Goal: Task Accomplishment & Management: Manage account settings

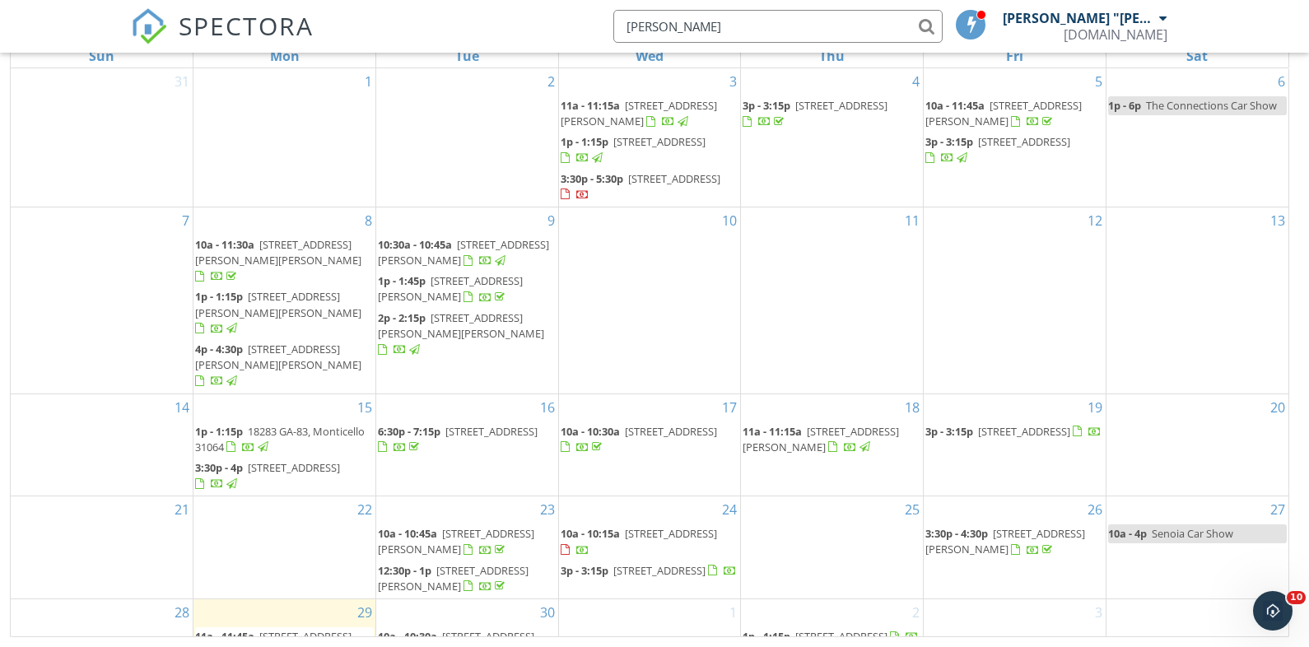
type input "slone"
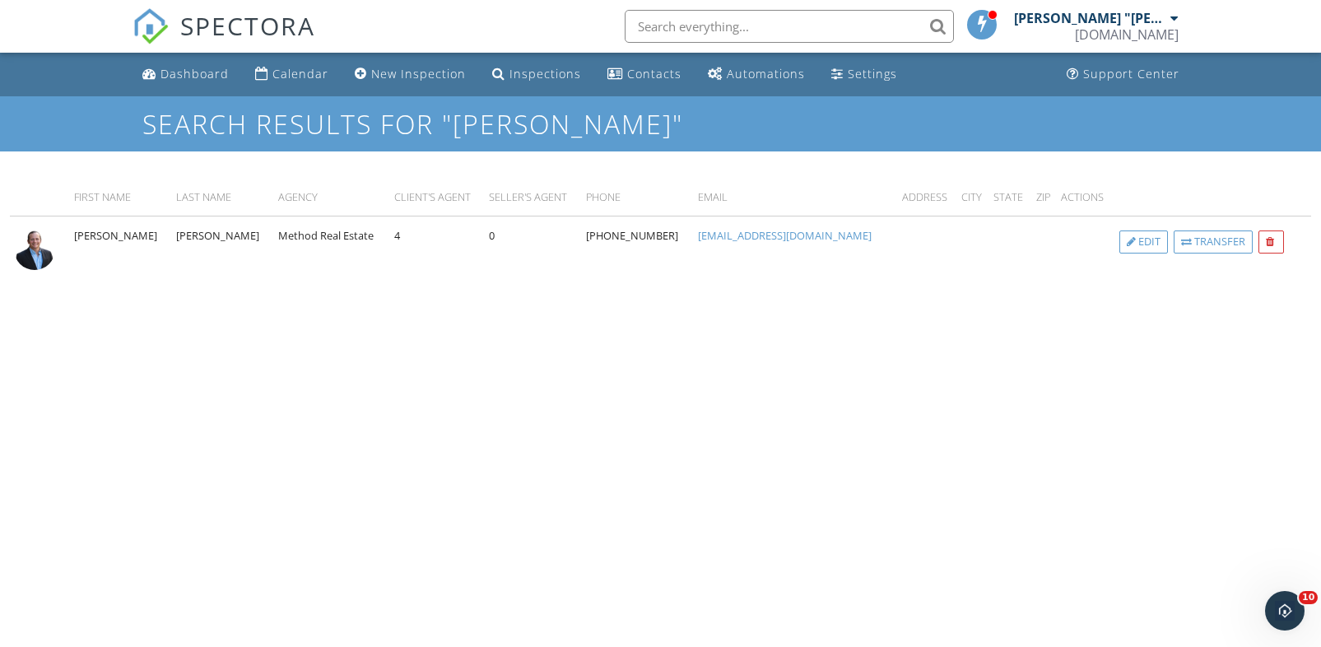
click at [803, 34] on input "text" at bounding box center [789, 26] width 329 height 33
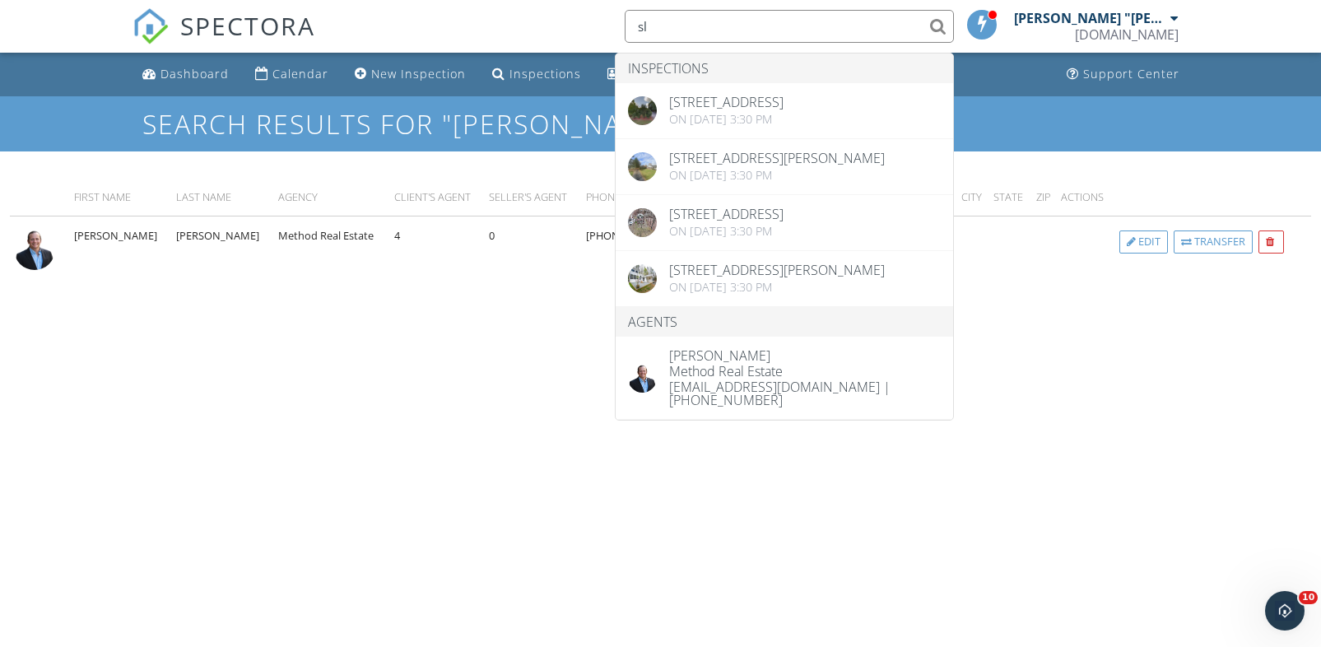
type input "s"
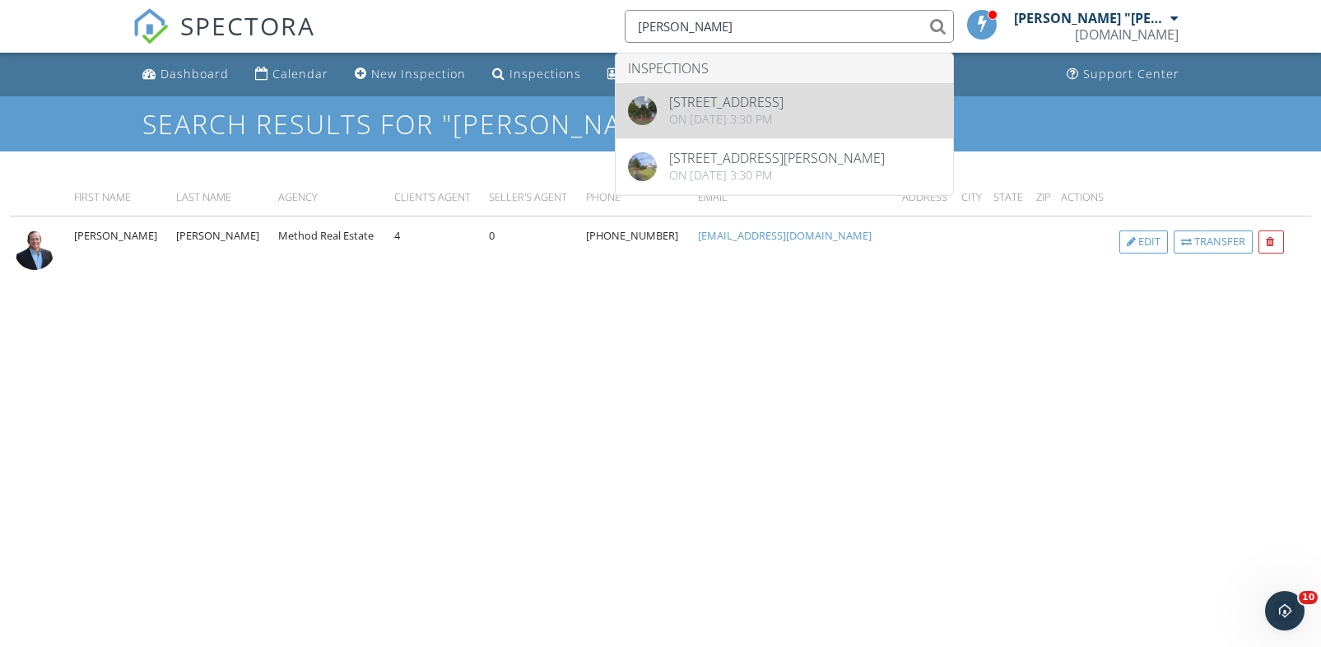
type input "osborne"
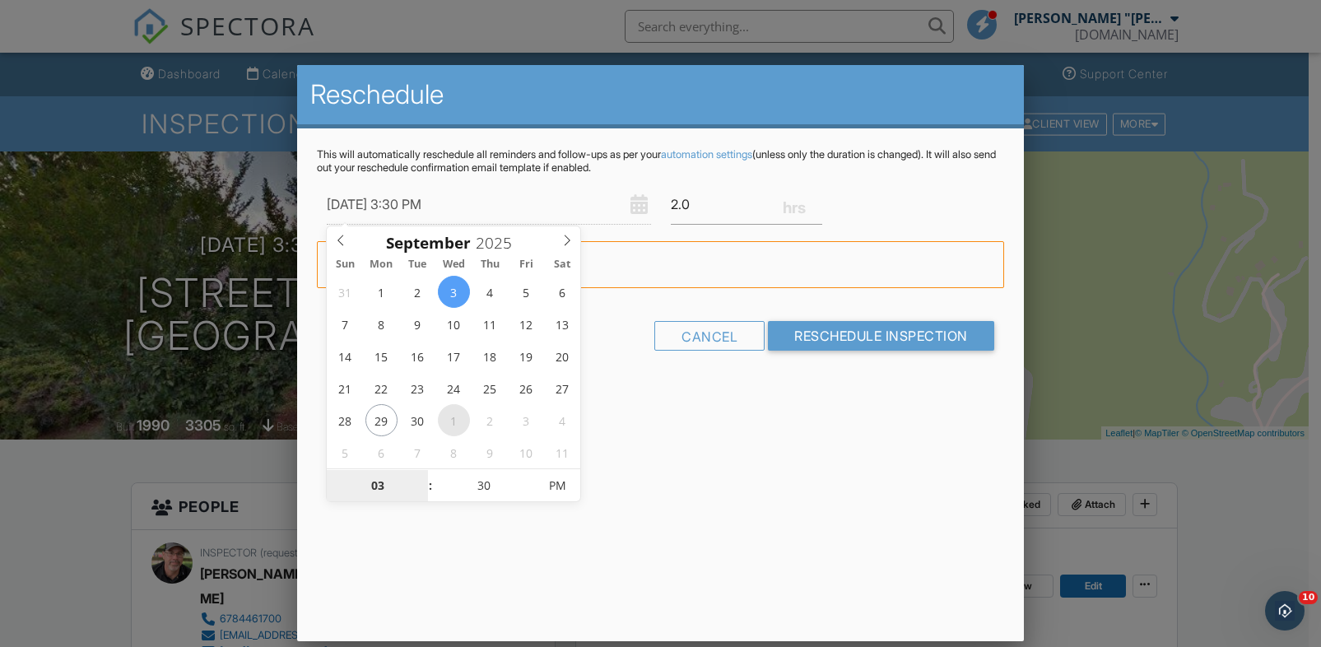
type input "[DATE] 3:30 PM"
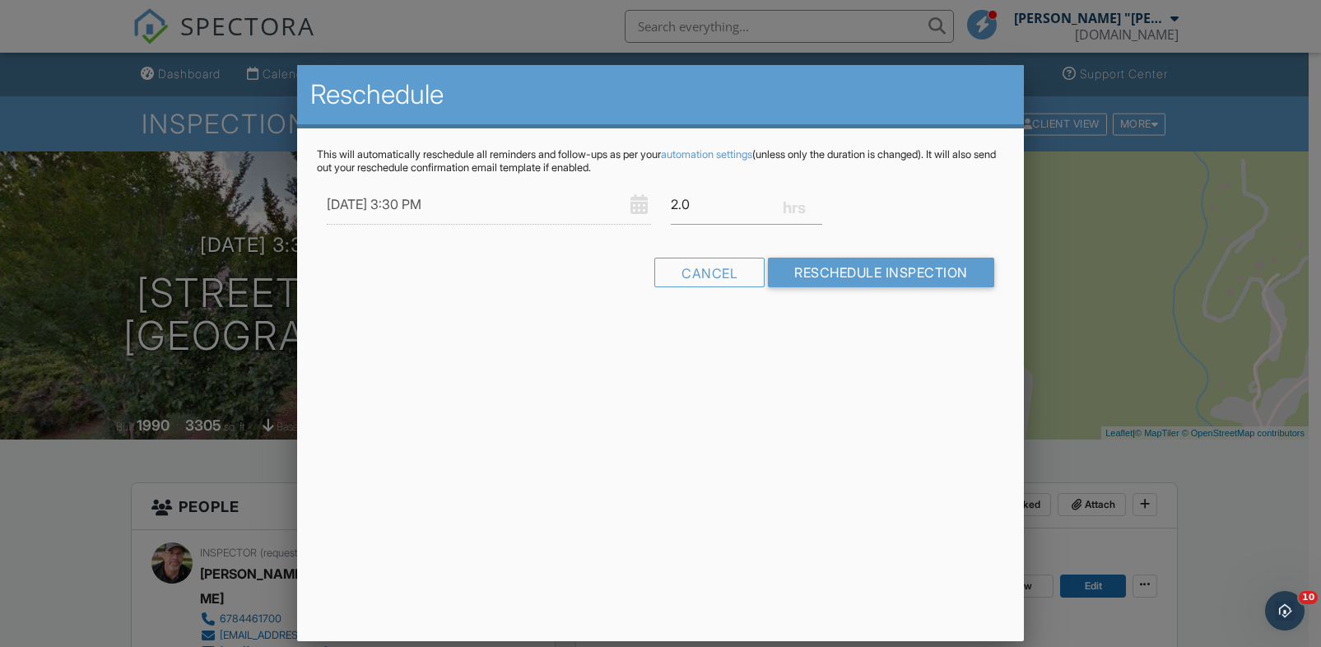
click at [1117, 261] on div at bounding box center [660, 322] width 1321 height 809
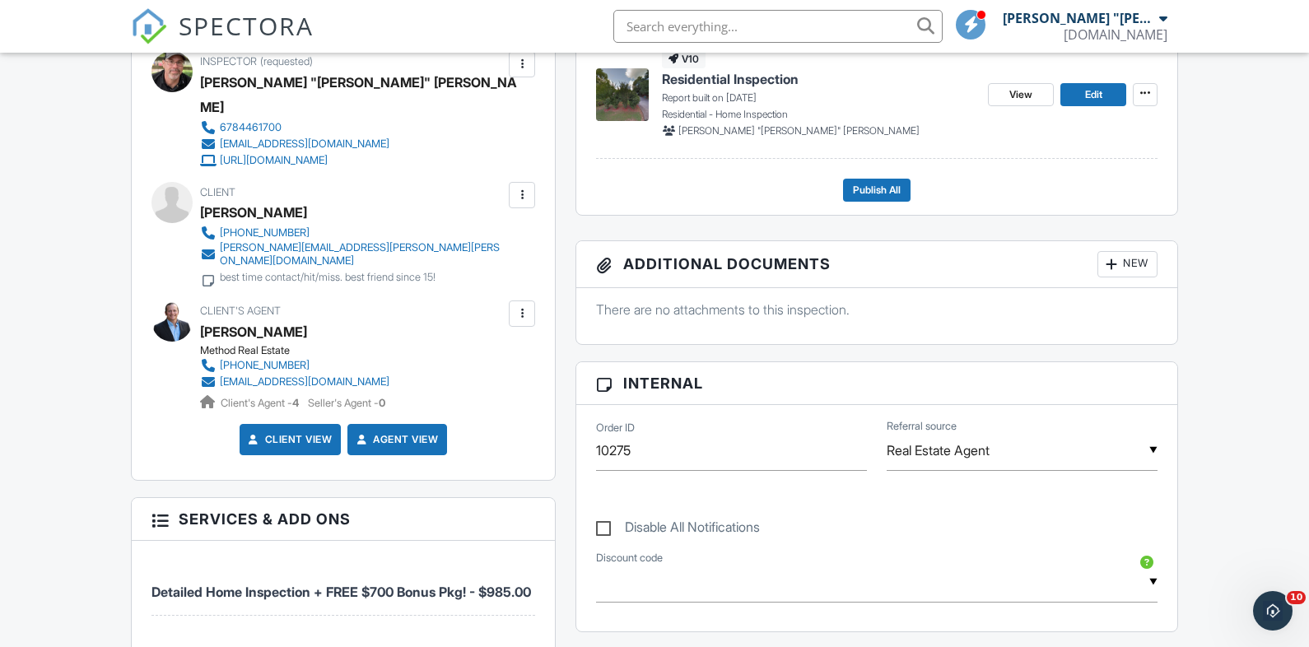
scroll to position [597, 0]
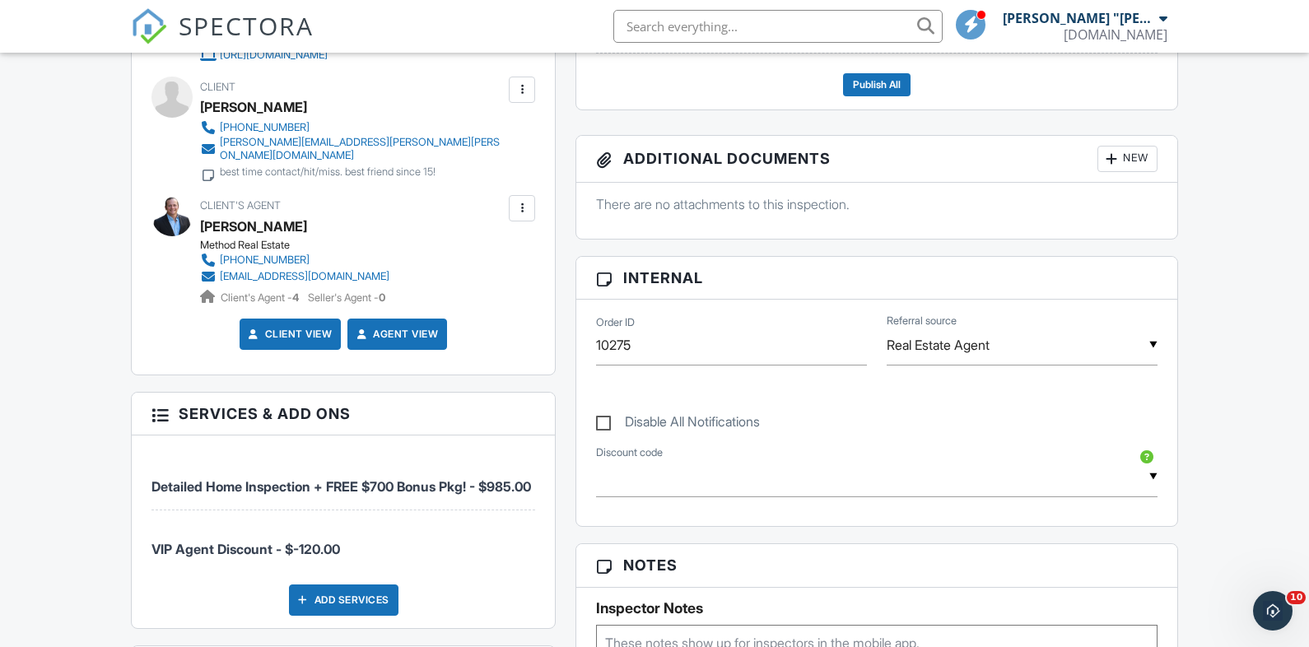
click at [603, 422] on label "Disable All Notifications" at bounding box center [678, 424] width 164 height 21
click at [603, 419] on input "Disable All Notifications" at bounding box center [601, 413] width 11 height 11
checkbox input "true"
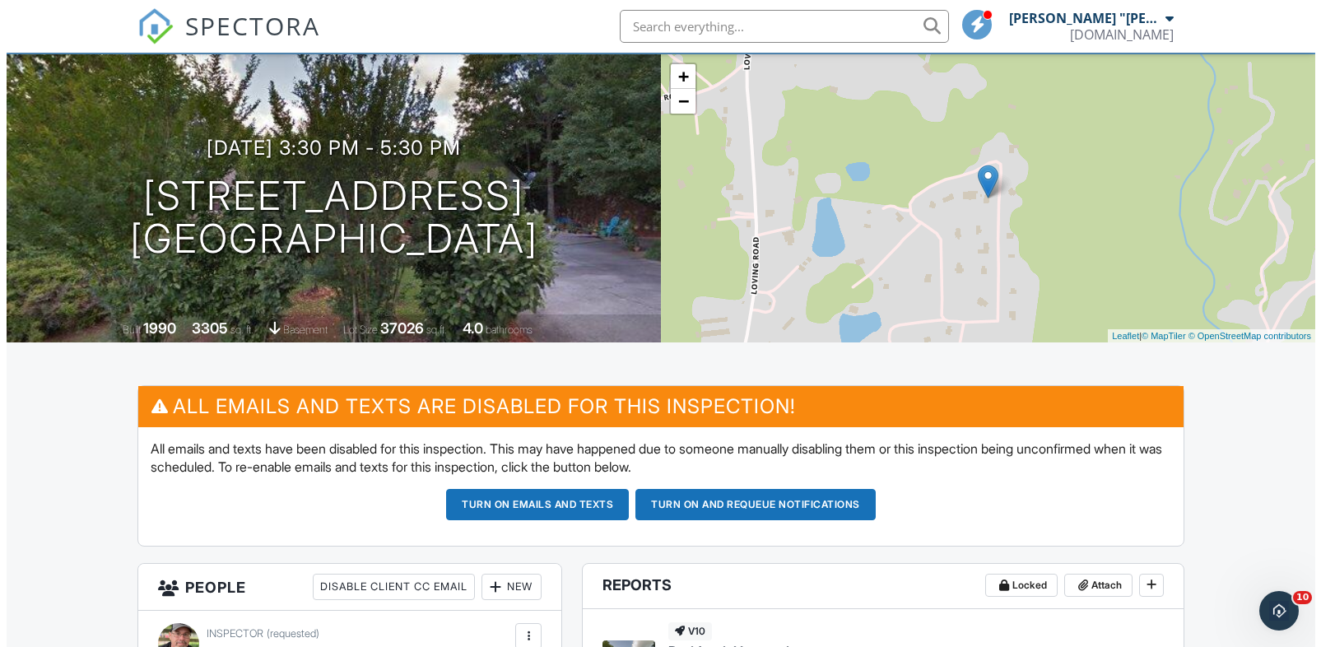
scroll to position [98, 0]
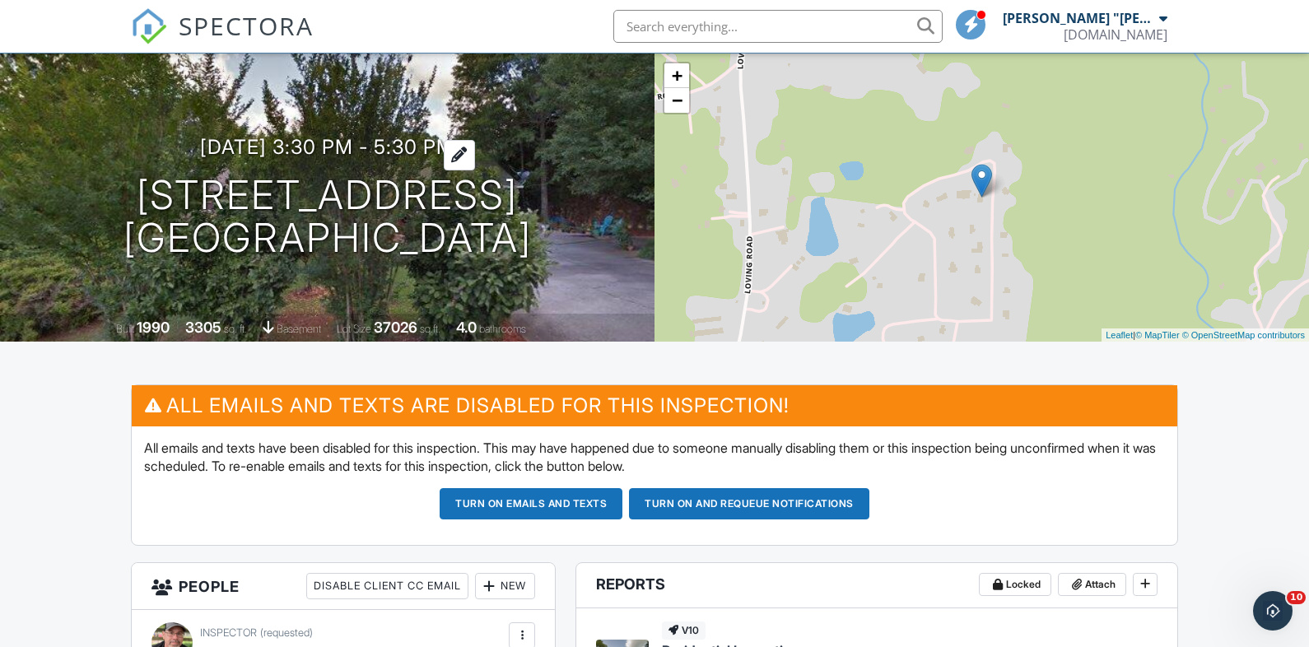
click at [383, 136] on h3 "09/03/2025 3:30 pm - 5:30 pm" at bounding box center [327, 147] width 254 height 22
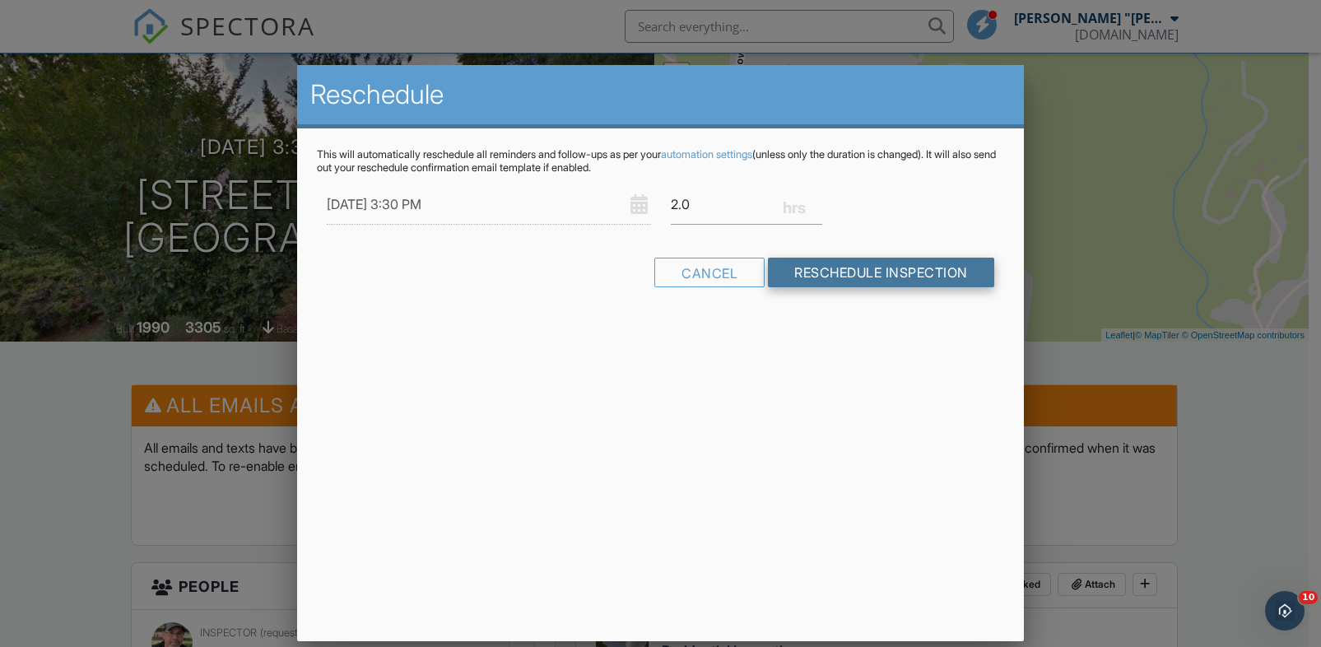
click at [911, 274] on input "Reschedule Inspection" at bounding box center [881, 273] width 226 height 30
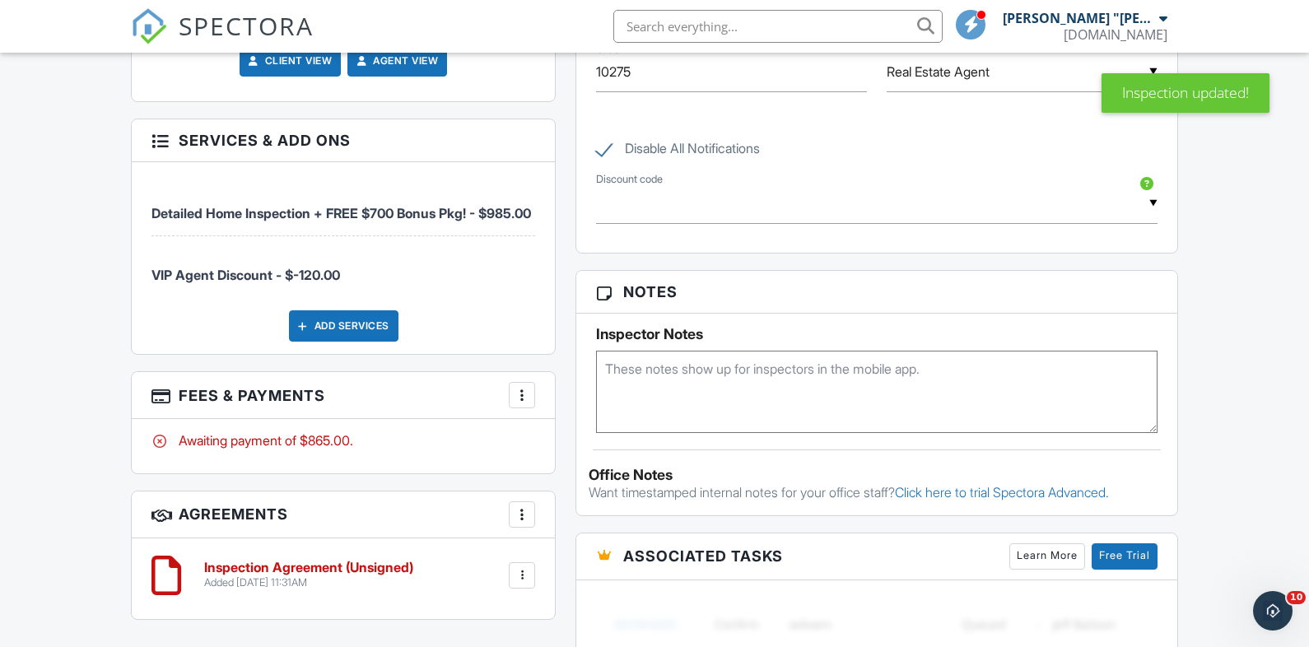
click at [519, 387] on div at bounding box center [522, 395] width 16 height 16
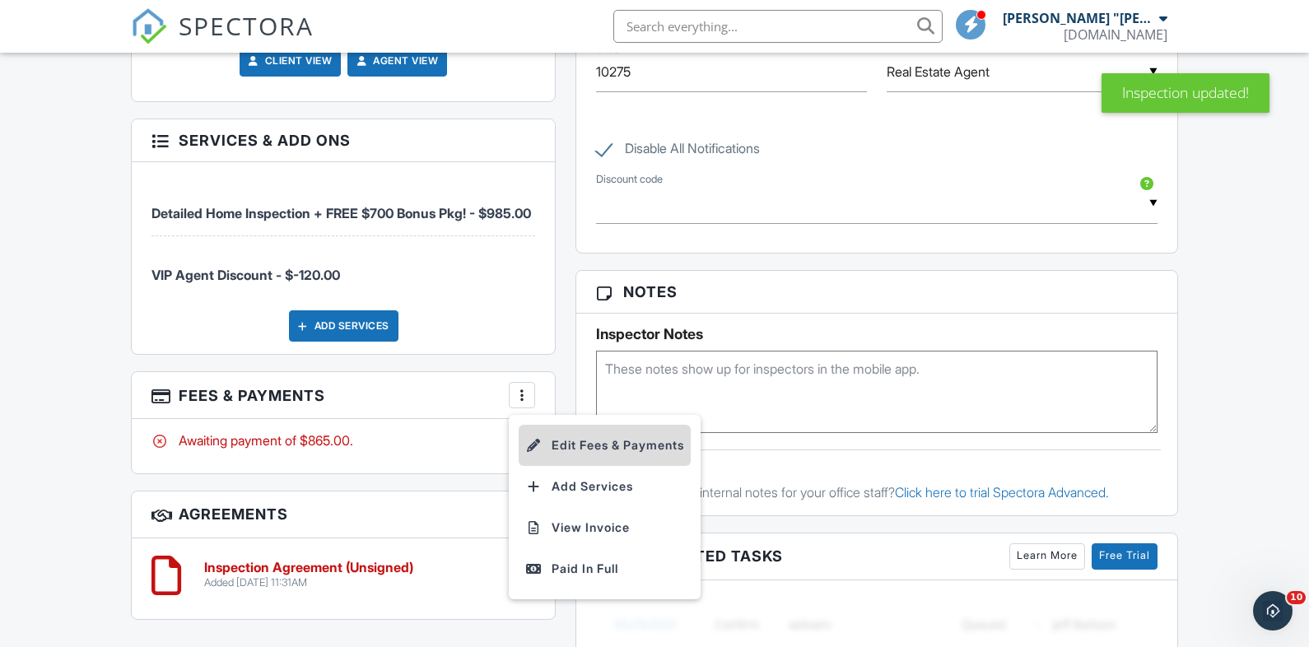
click at [577, 425] on li "Edit Fees & Payments" at bounding box center [605, 445] width 172 height 41
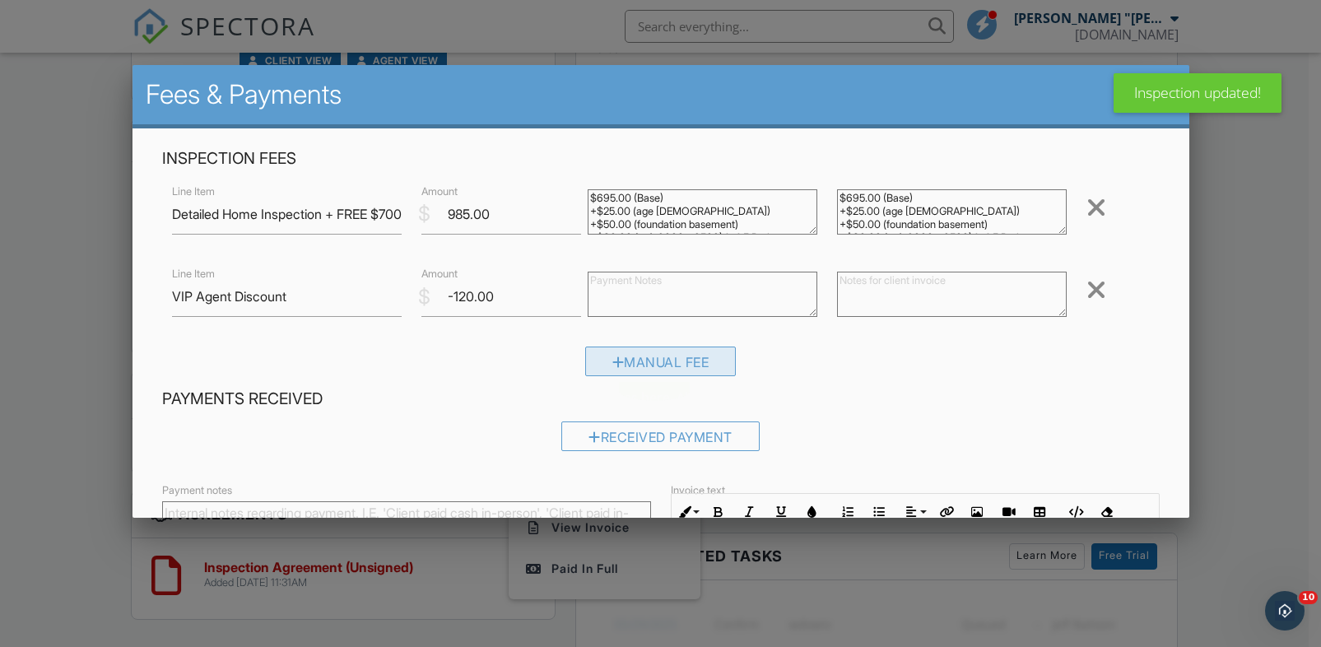
click at [672, 365] on div "Manual Fee" at bounding box center [660, 362] width 151 height 30
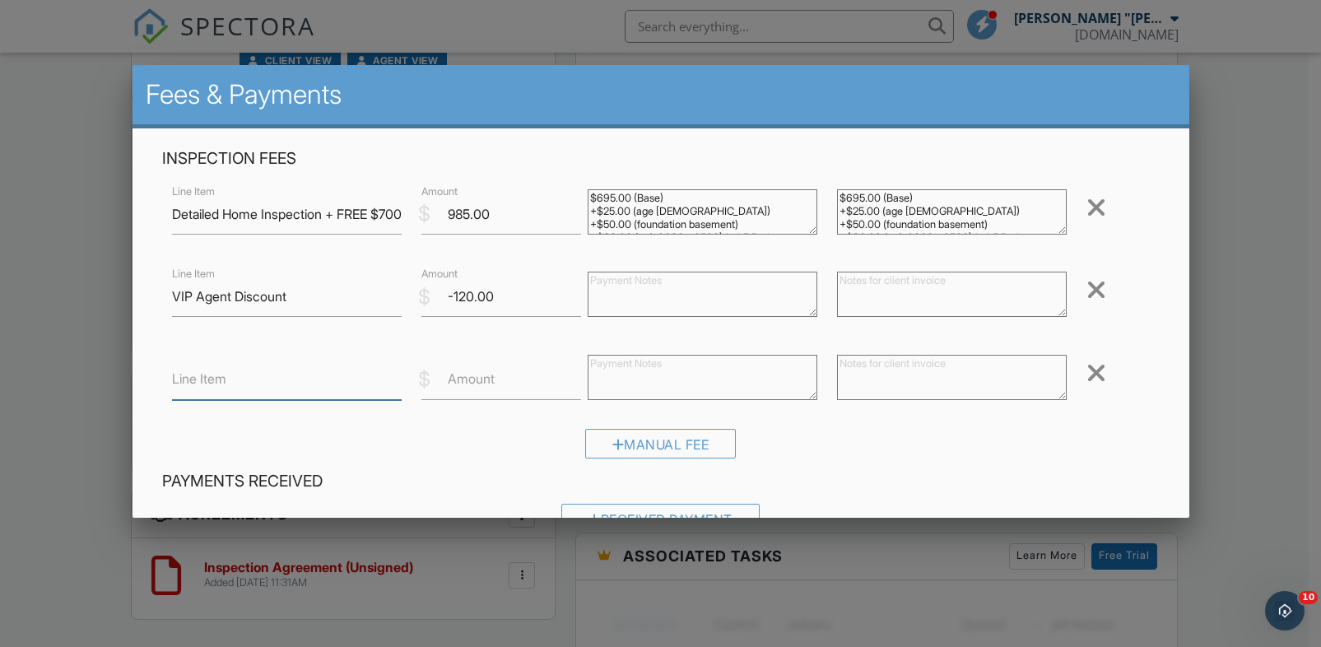
click at [333, 380] on input "Line Item" at bounding box center [287, 380] width 230 height 40
type input "Air Quality Test"
click at [905, 380] on textarea at bounding box center [952, 377] width 230 height 45
click at [917, 392] on textarea "For hidden mold/allergens. Includes setup of pump, samples taken on each floor,…" at bounding box center [952, 377] width 230 height 45
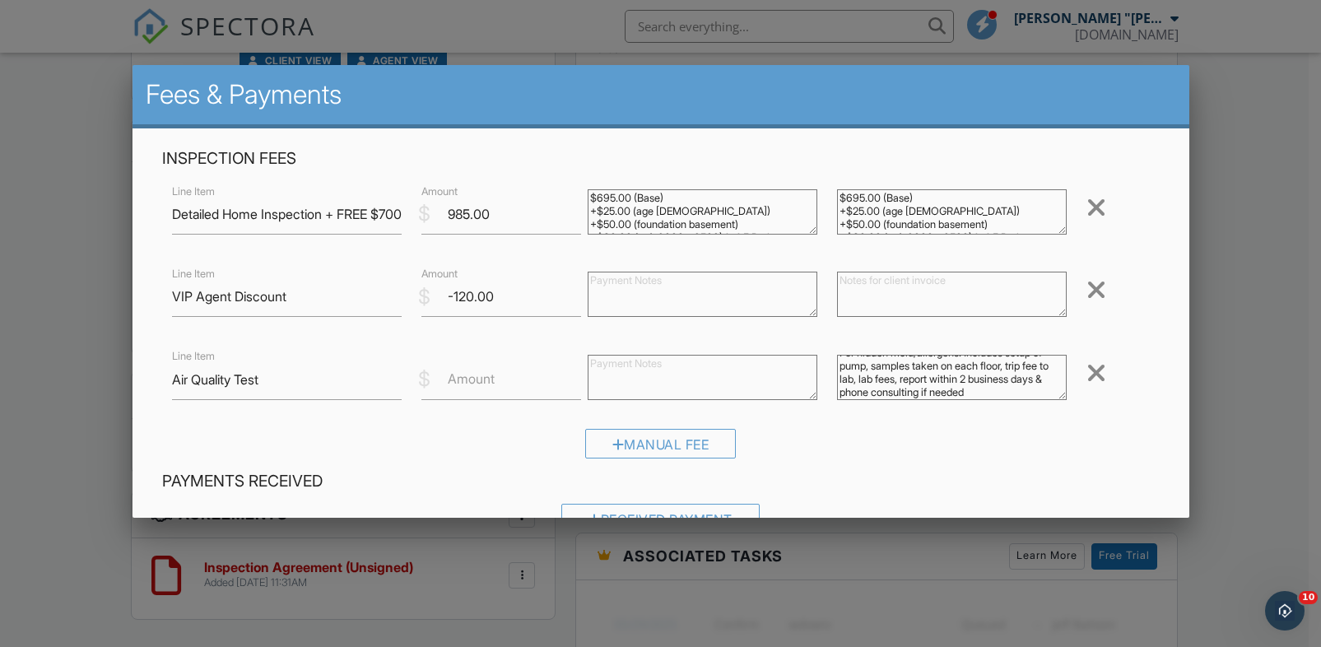
click at [917, 394] on textarea "For hidden mold/allergens. Includes setup of pump, samples taken on each floor,…" at bounding box center [952, 377] width 230 height 45
click at [1000, 391] on textarea "For hidden mold/allergens. Includes setup of pump, samples taken on each floor,…" at bounding box center [952, 377] width 230 height 45
click at [916, 390] on textarea "For hidden mold/allergens. Includes setup of pump, samples taken on each floor,…" at bounding box center [952, 377] width 230 height 45
type textarea "For hidden mold/allergens. Includes setup of pump, samples taken on each floor,…"
click at [464, 384] on label "Amount" at bounding box center [471, 379] width 47 height 18
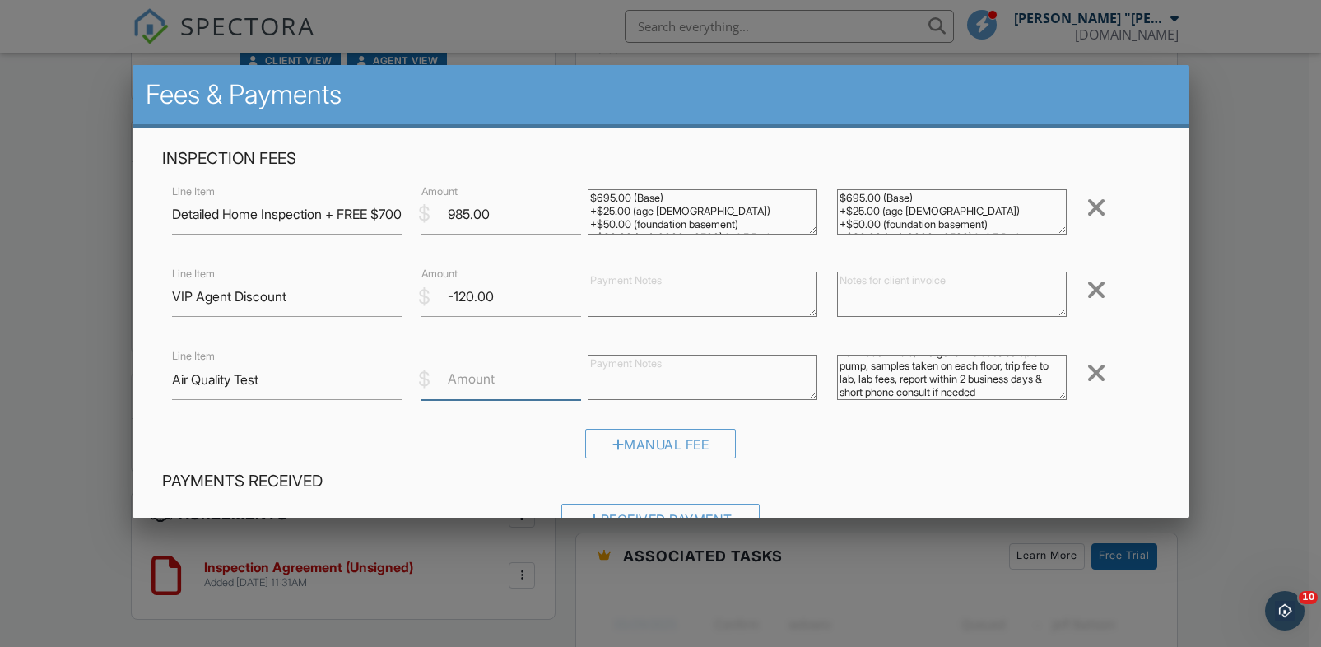
click at [464, 384] on input "Amount" at bounding box center [502, 380] width 160 height 40
type input "425"
drag, startPoint x: 994, startPoint y: 368, endPoint x: 967, endPoint y: 369, distance: 26.4
click at [967, 369] on textarea "For hidden mold/allergens. Includes setup of pump, samples taken on each floor,…" at bounding box center [952, 377] width 230 height 45
click at [1001, 368] on textarea "For hidden mold/allergens. Includes setup of pump, samples taken on 2 floor, tr…" at bounding box center [952, 377] width 230 height 45
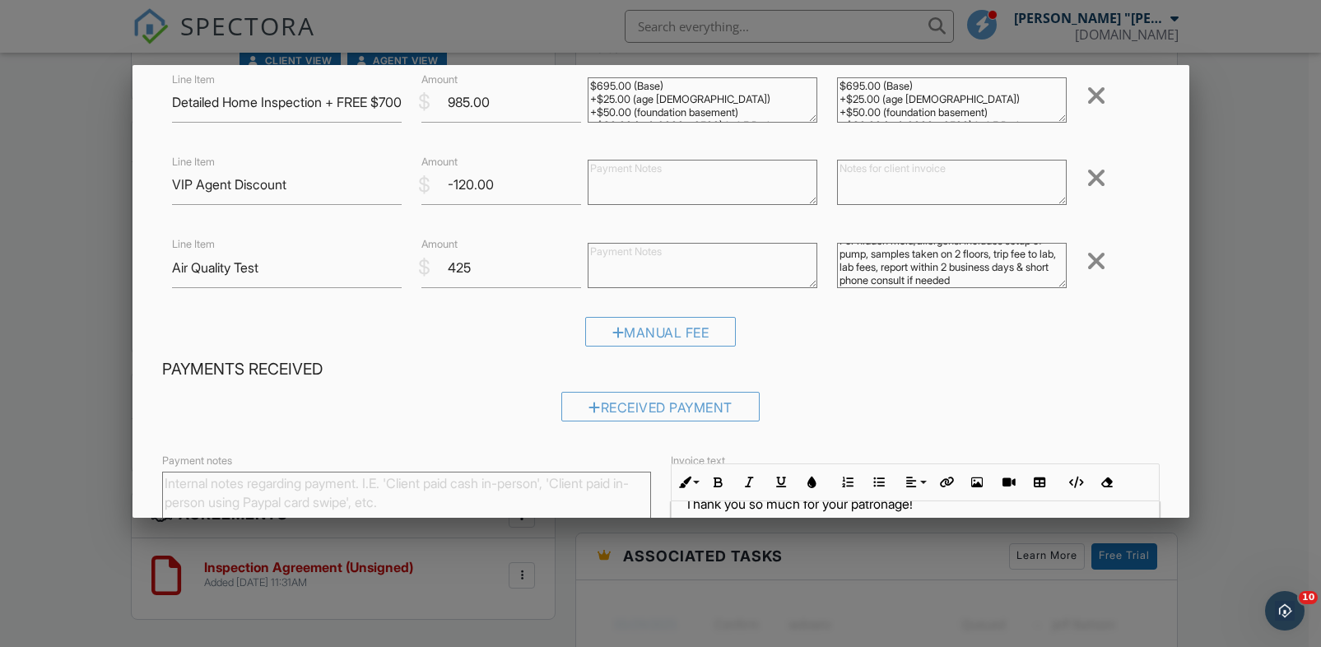
scroll to position [0, 0]
click at [837, 250] on textarea "For hidden mold/allergens. Includes setup of pump, samples taken on 2 floors, t…" at bounding box center [952, 265] width 230 height 45
click at [854, 253] on textarea "Reg 725. For hidden mold/allergens. Includes setup of pump, samples taken on 2 …" at bounding box center [952, 265] width 230 height 45
drag, startPoint x: 902, startPoint y: 249, endPoint x: 885, endPoint y: 252, distance: 16.7
click at [885, 252] on textarea "Reg $725. For hidden mold/allergens. Includes setup of pump, samples taken on 2…" at bounding box center [952, 265] width 230 height 45
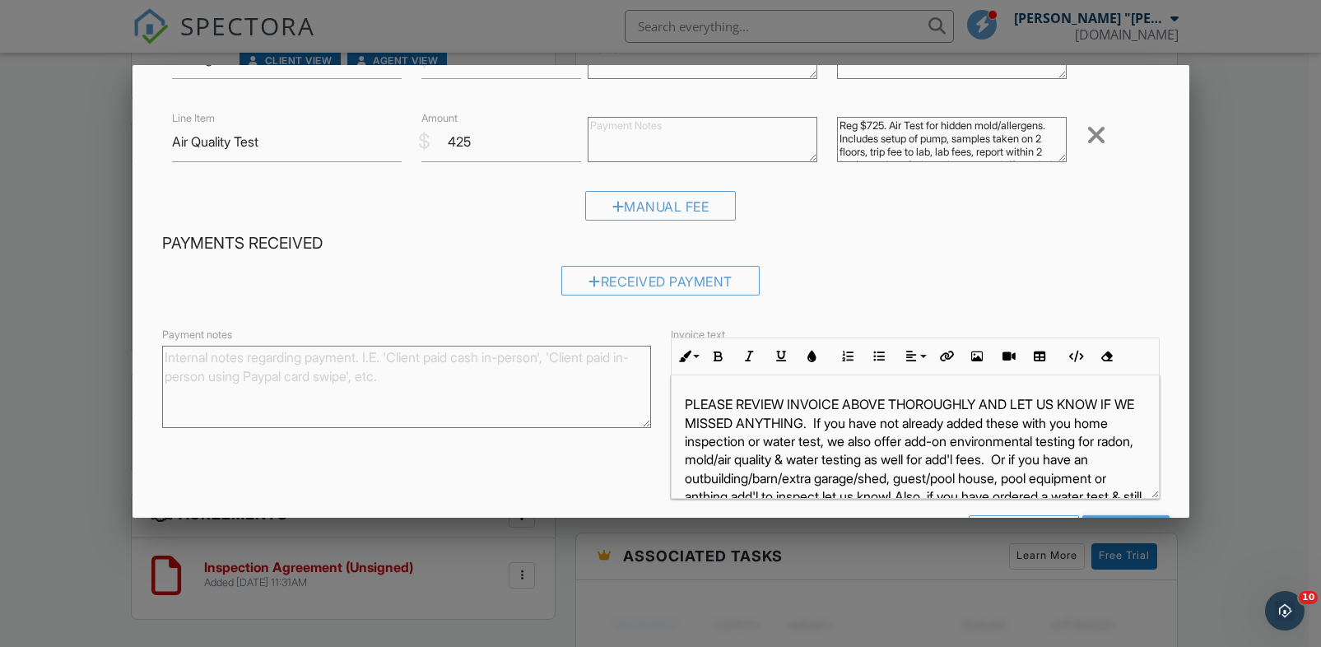
scroll to position [298, 0]
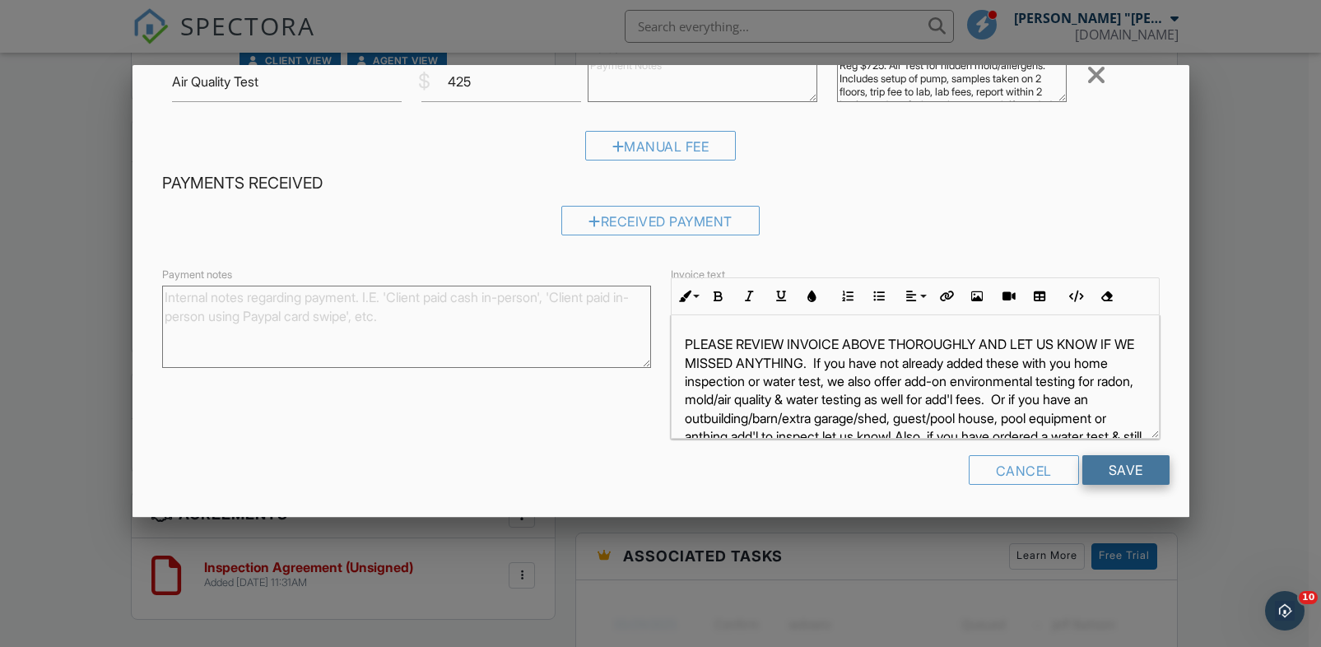
type textarea "Reg $725. Air Test for hidden mold/allergens. Includes setup of pump, samples t…"
click at [1098, 459] on input "Save" at bounding box center [1126, 470] width 87 height 30
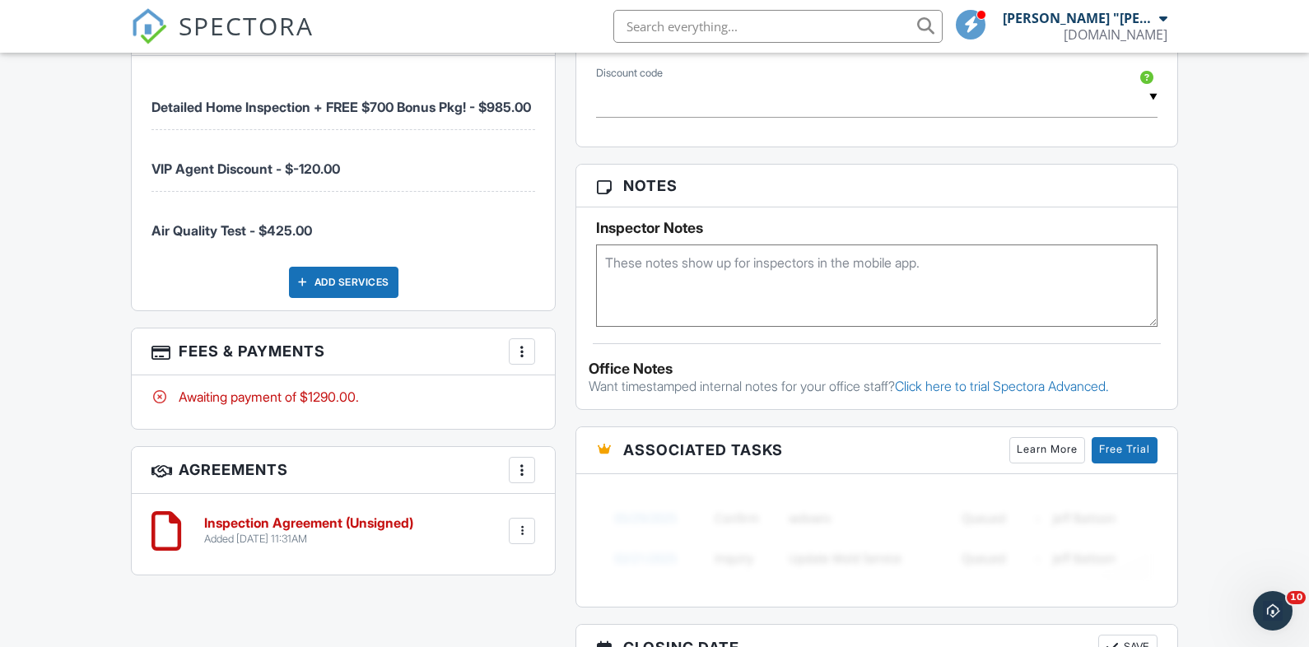
scroll to position [1328, 0]
click at [524, 461] on div at bounding box center [522, 469] width 16 height 16
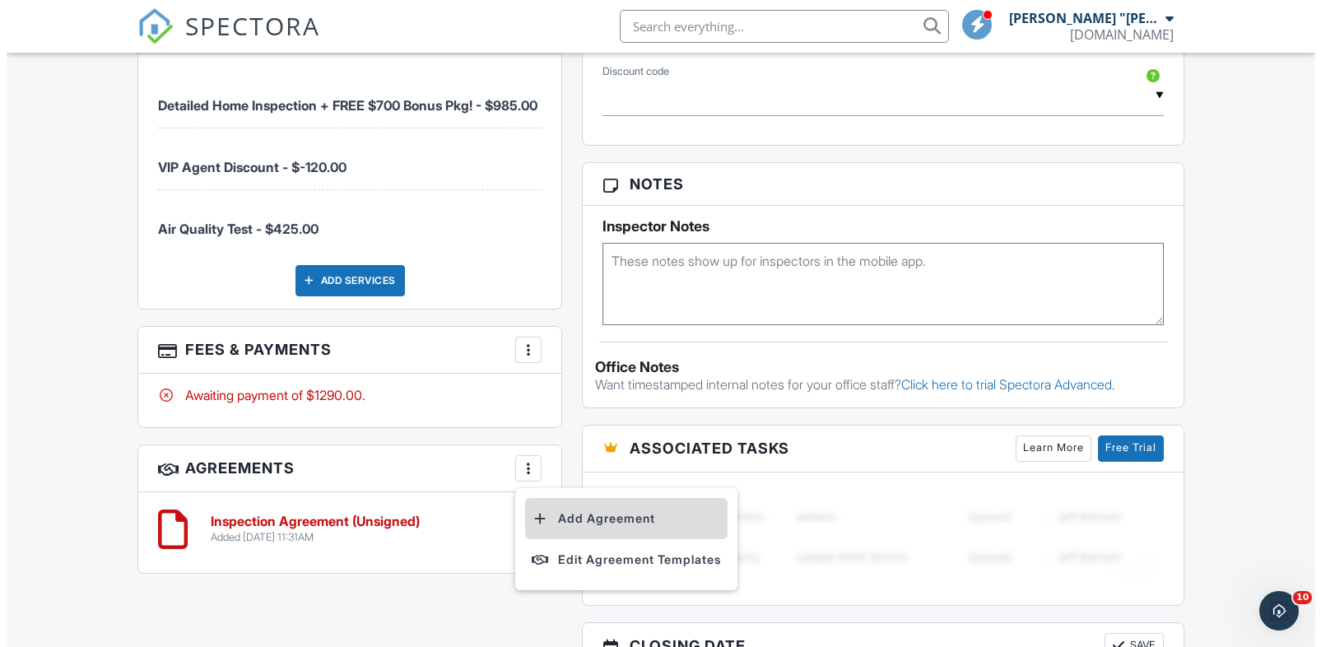
scroll to position [1331, 0]
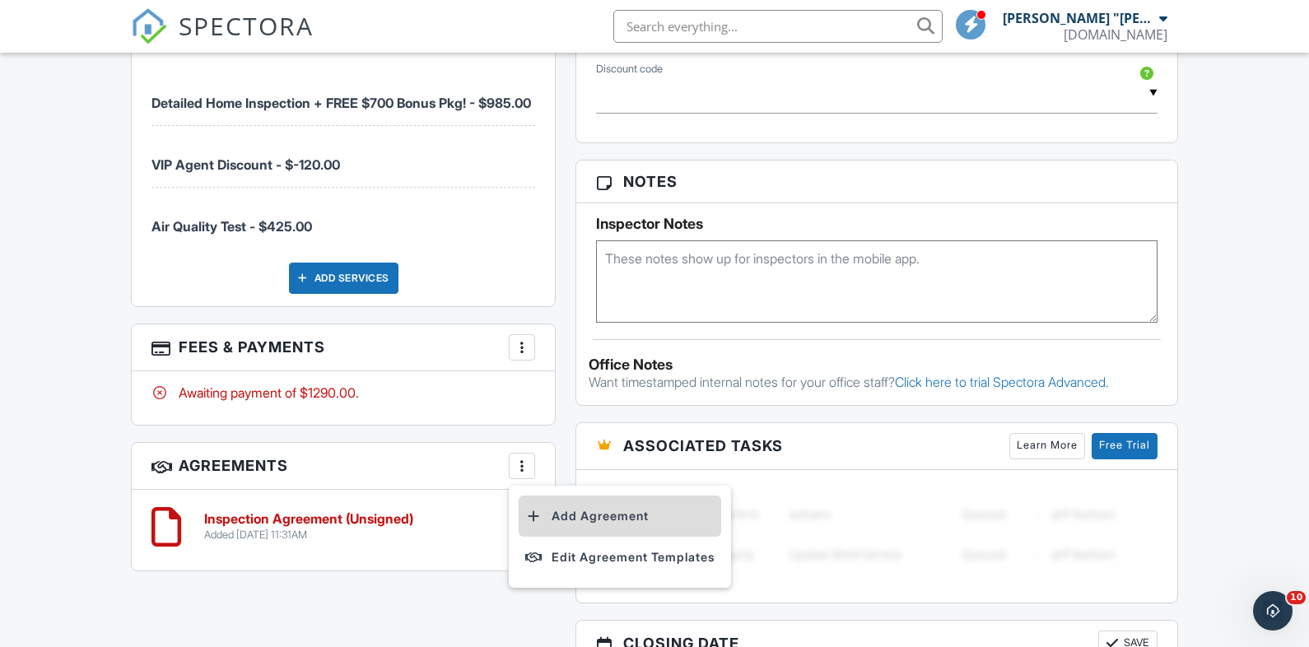
click at [605, 502] on li "Add Agreement" at bounding box center [620, 516] width 203 height 41
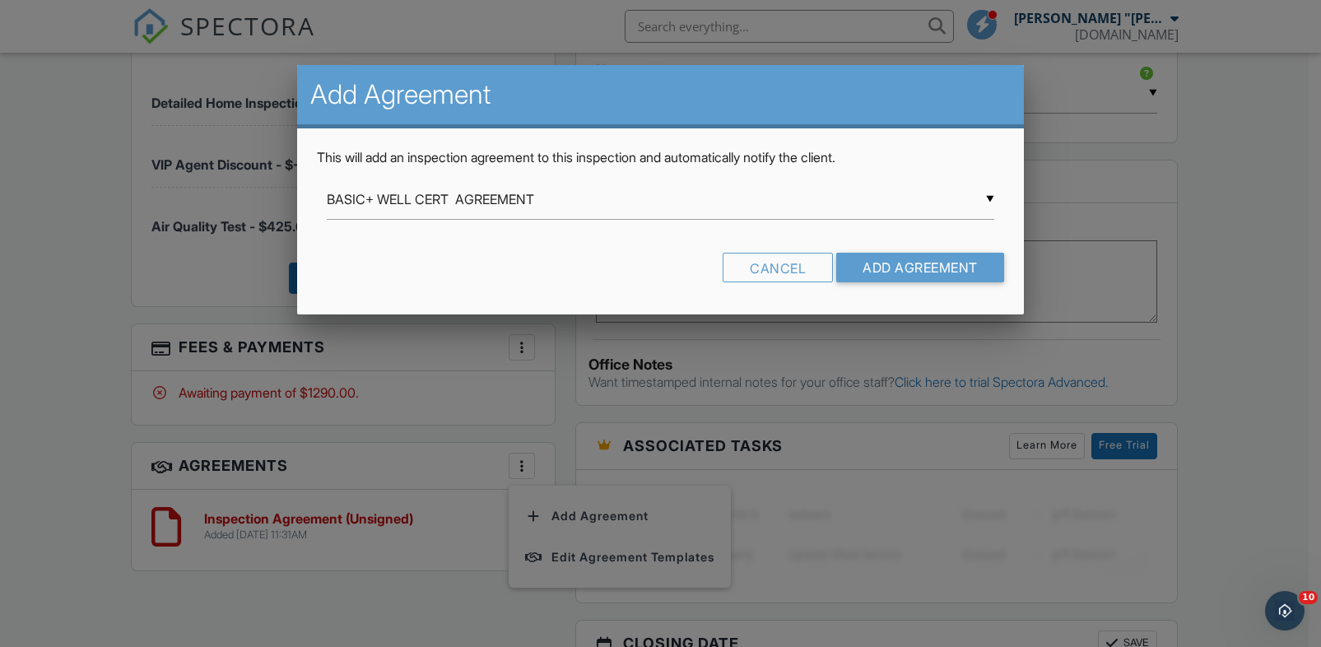
click at [565, 198] on div "▼ BASIC+ WELL CERT AGREEMENT BASIC+ WELL CERT AGREEMENT Radon Agreement & Broch…" at bounding box center [661, 199] width 668 height 40
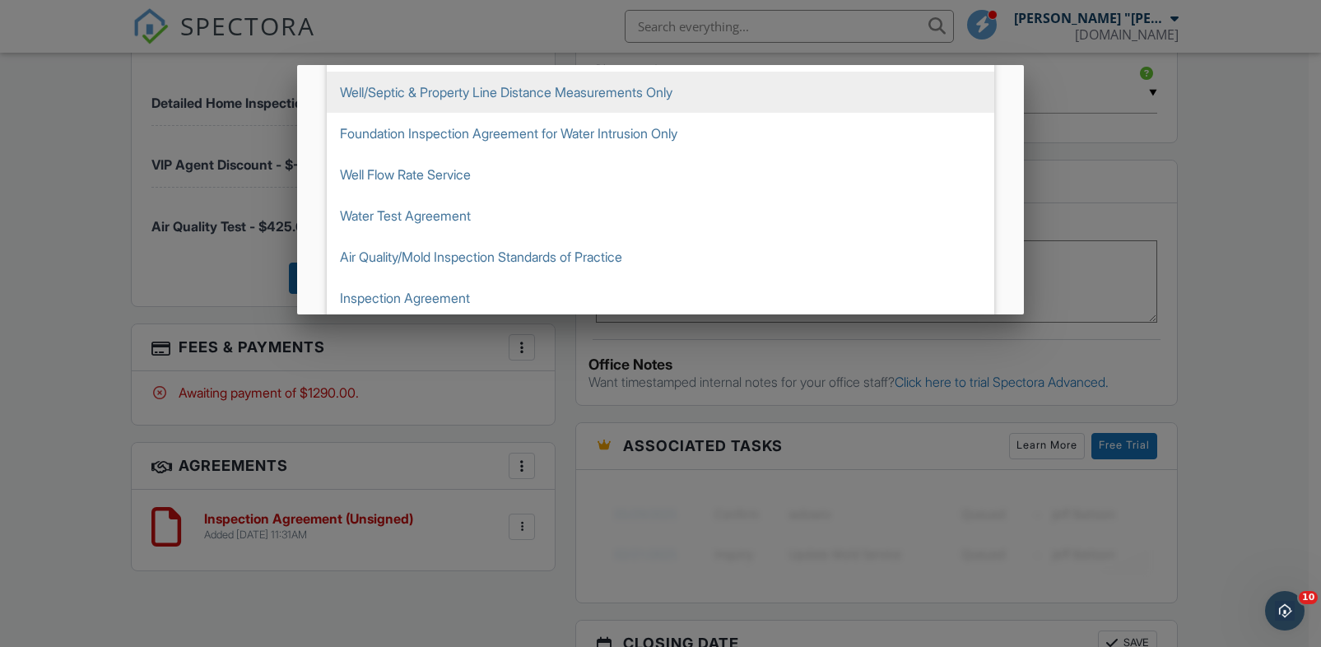
scroll to position [333, 0]
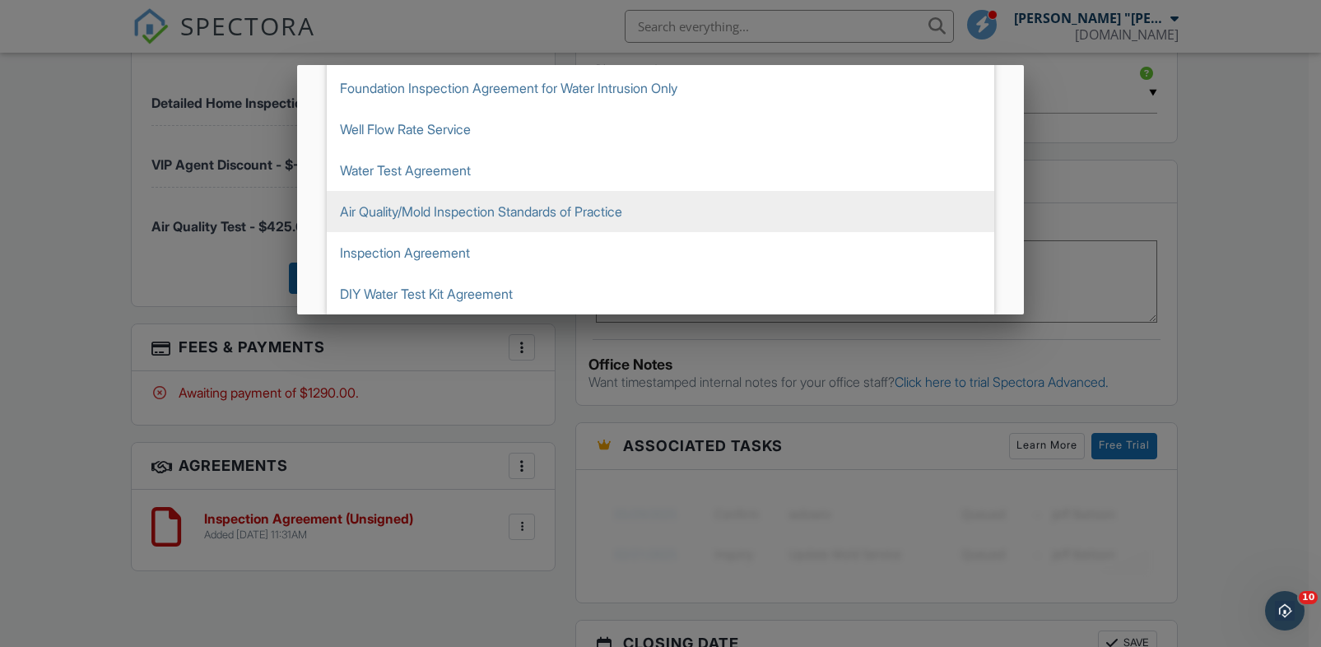
click at [480, 213] on span "Air Quality/Mold Inspection Standards of Practice" at bounding box center [661, 211] width 668 height 41
type input "Air Quality/Mold Inspection Standards of Practice"
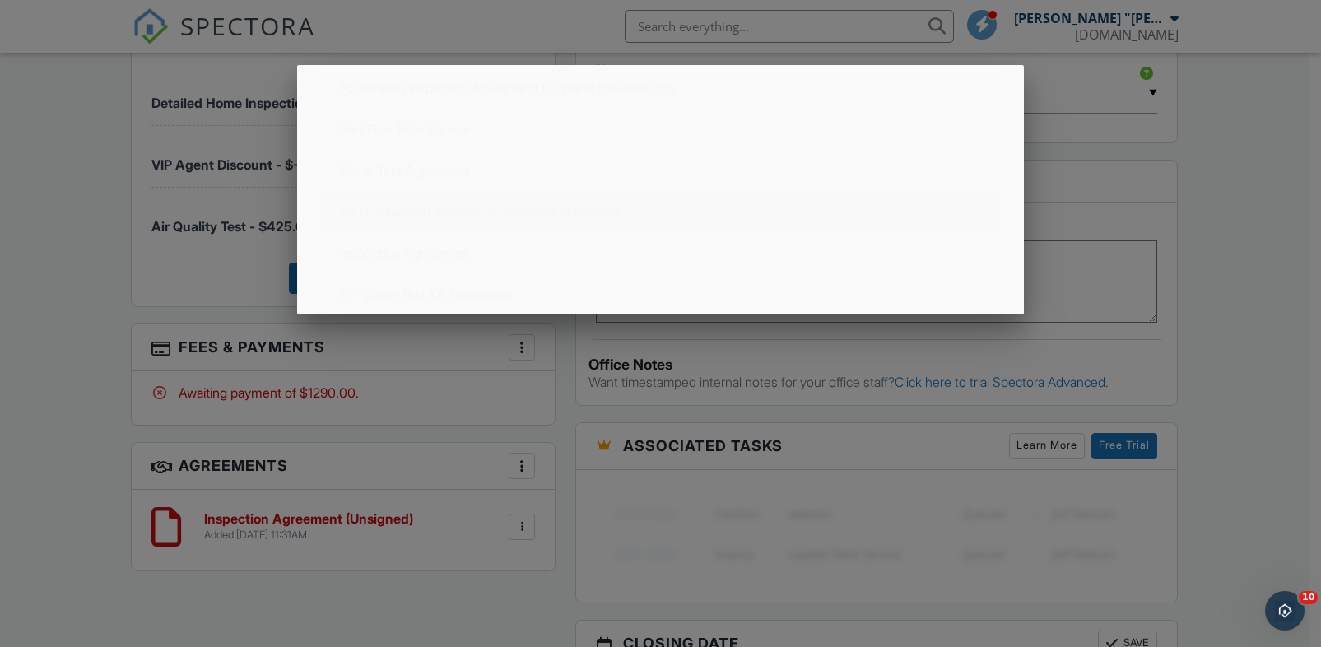
scroll to position [0, 0]
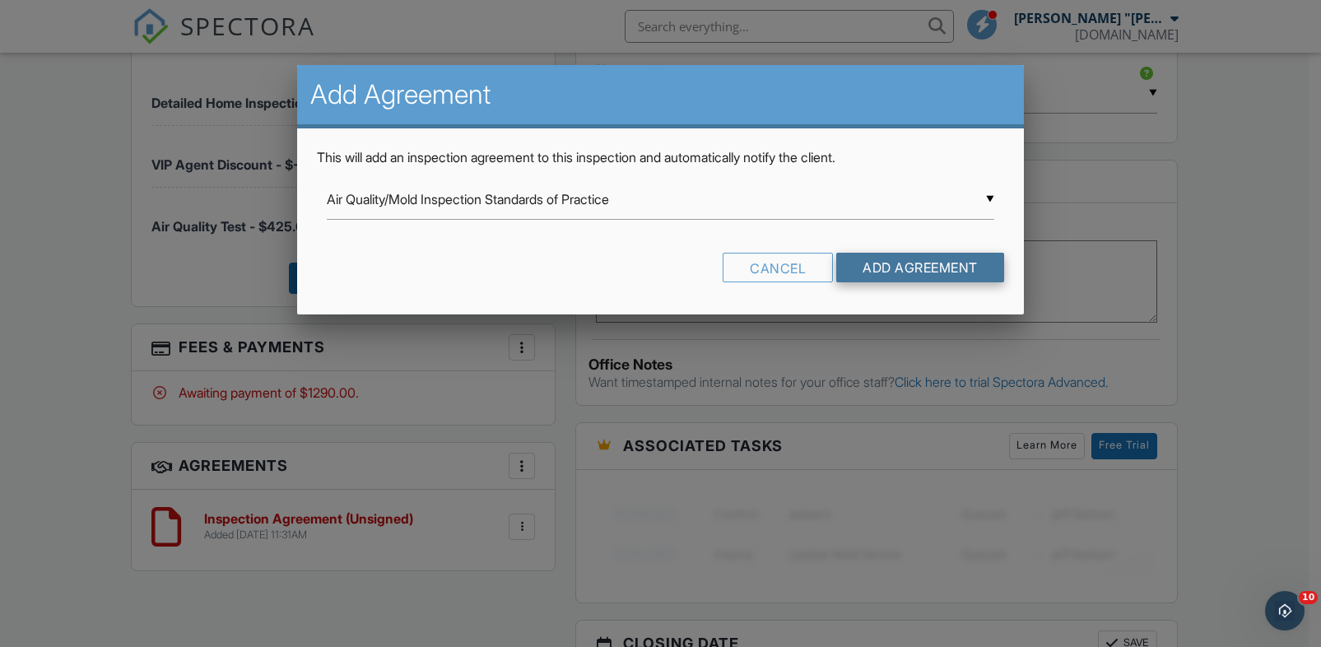
click at [888, 279] on input "Add Agreement" at bounding box center [921, 268] width 168 height 30
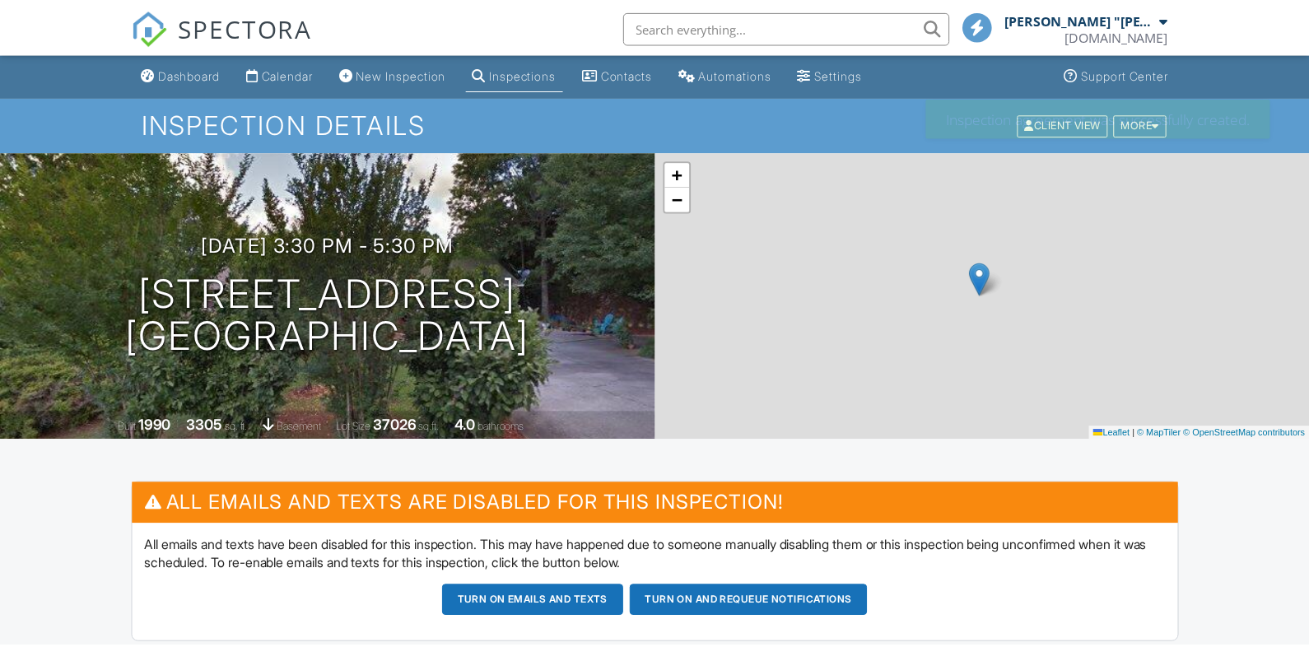
scroll to position [447, 0]
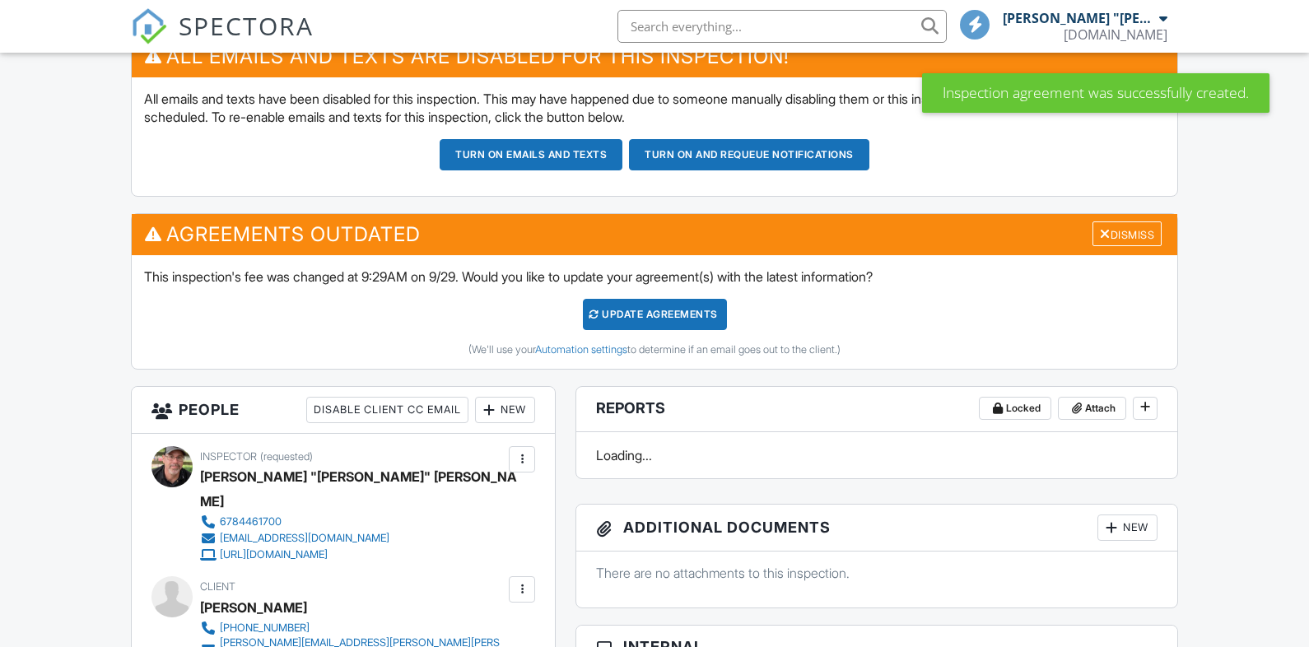
click at [633, 305] on div "Update Agreements" at bounding box center [655, 314] width 144 height 31
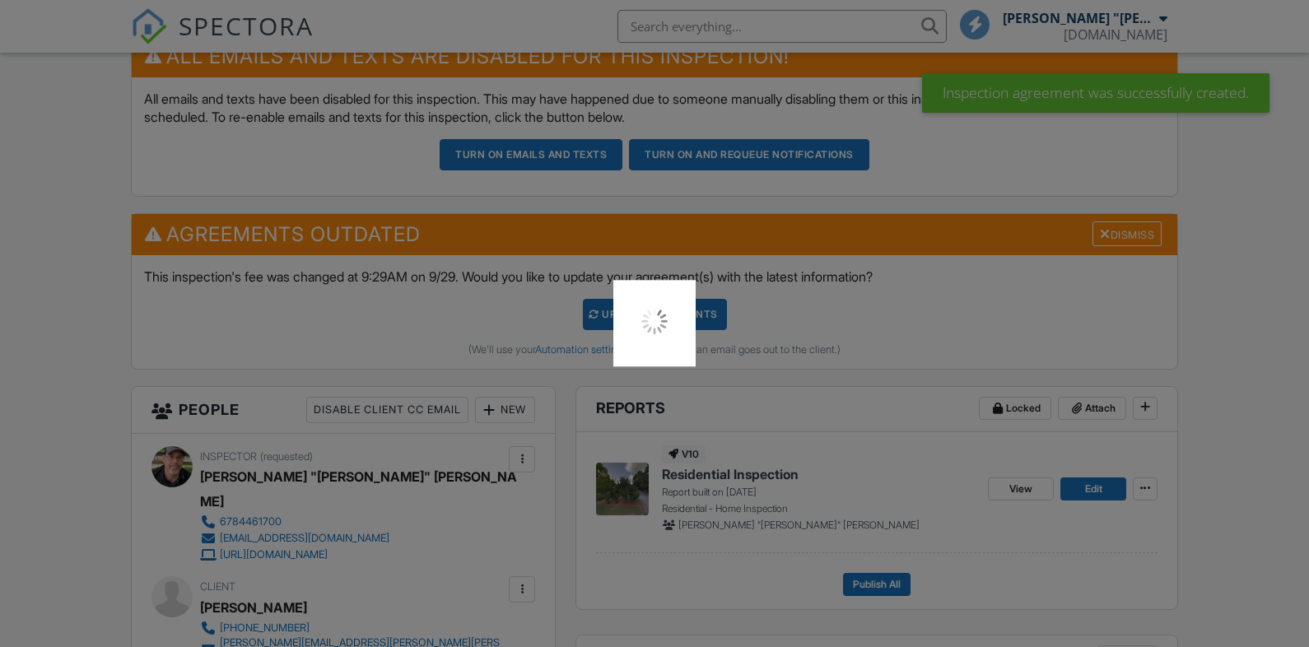
scroll to position [0, 0]
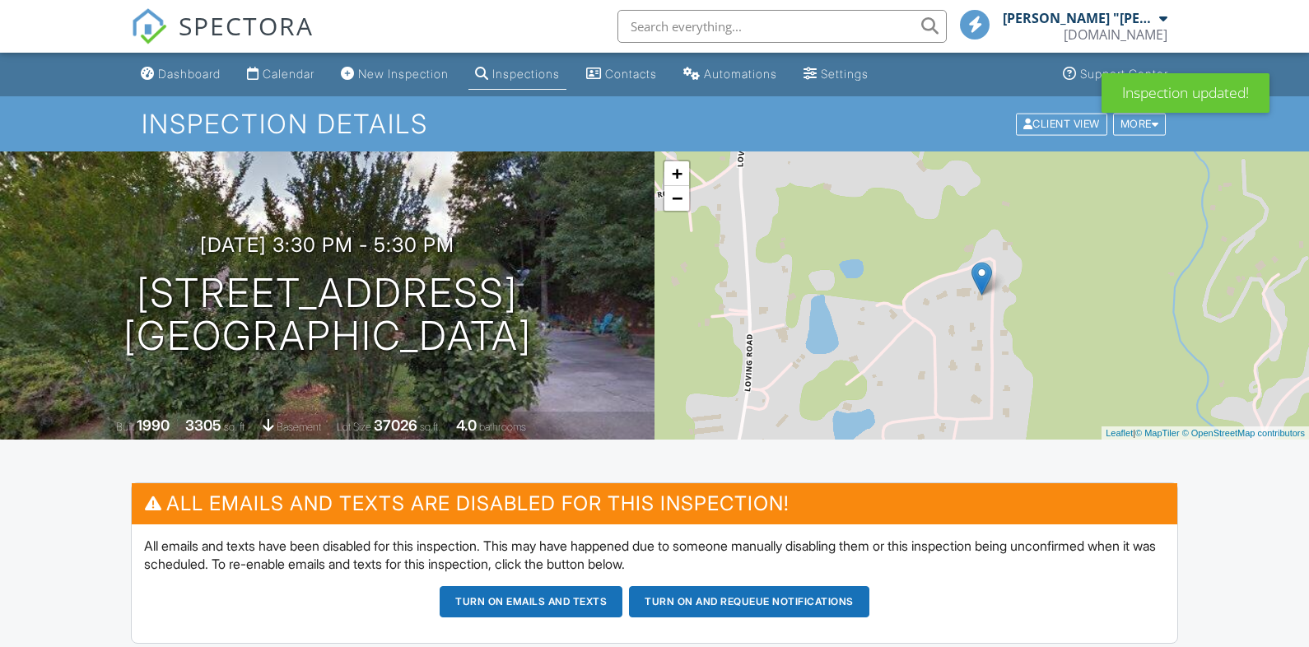
click at [790, 605] on button "Turn on and Requeue Notifications" at bounding box center [749, 601] width 240 height 31
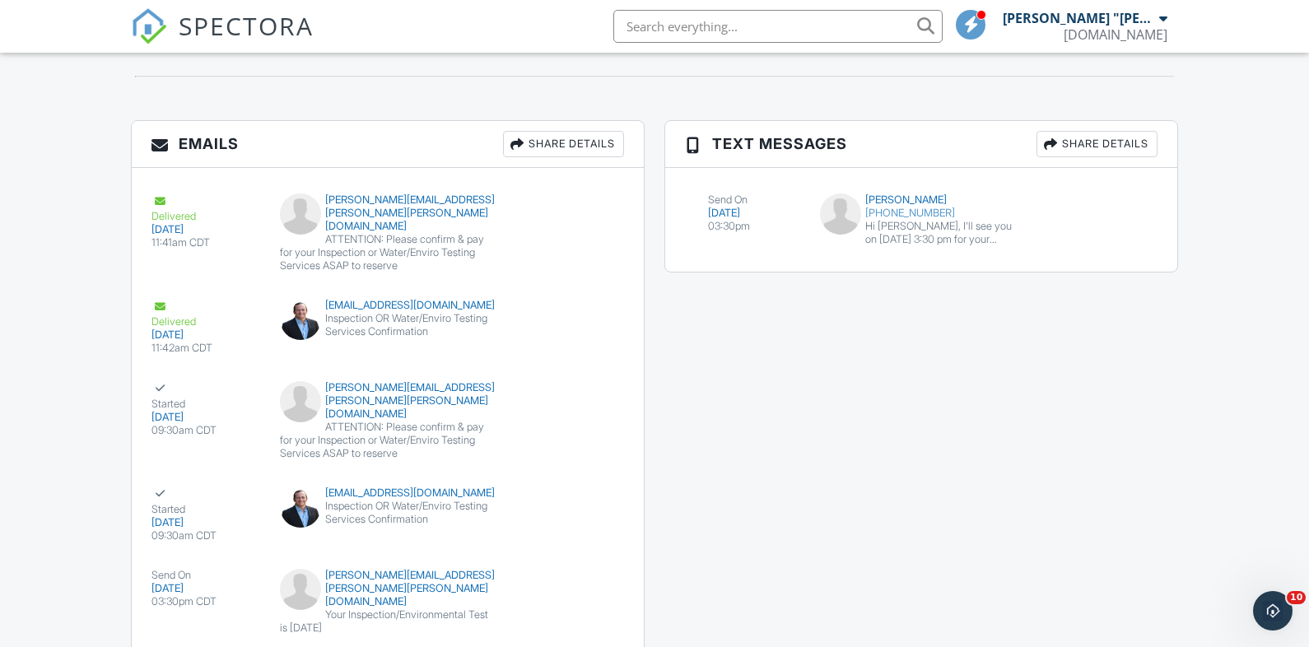
scroll to position [1839, 0]
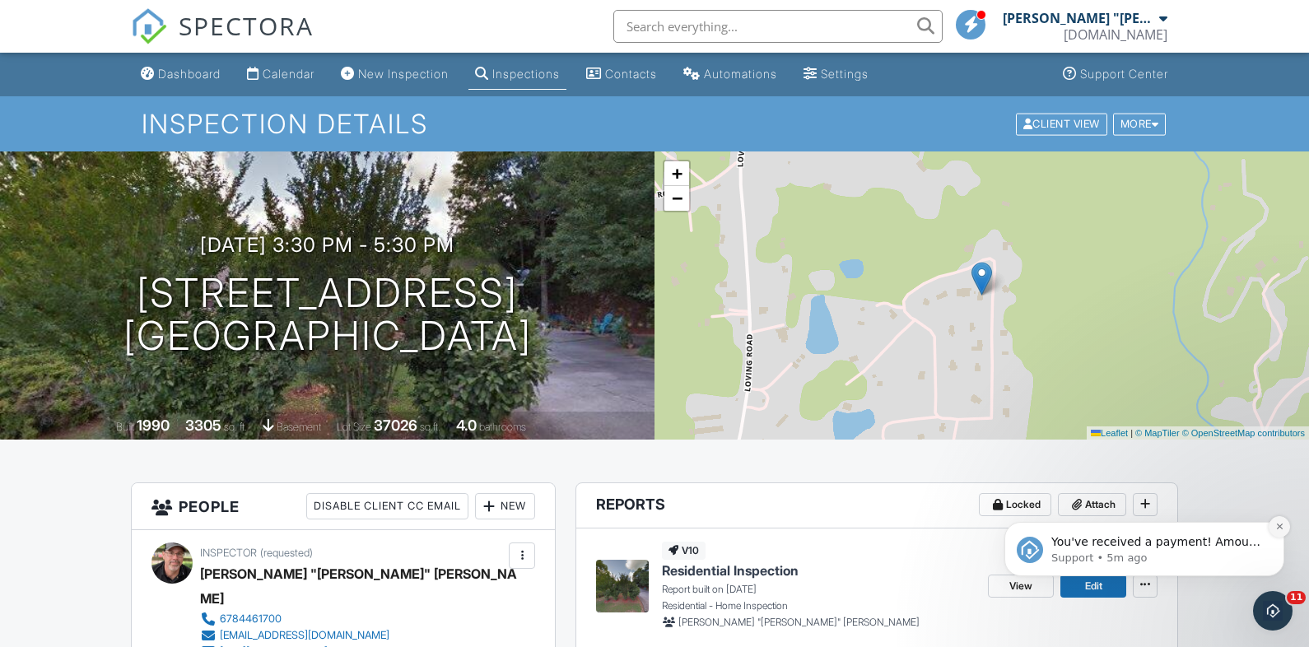
click at [1277, 527] on icon "Dismiss notification" at bounding box center [1279, 526] width 9 height 9
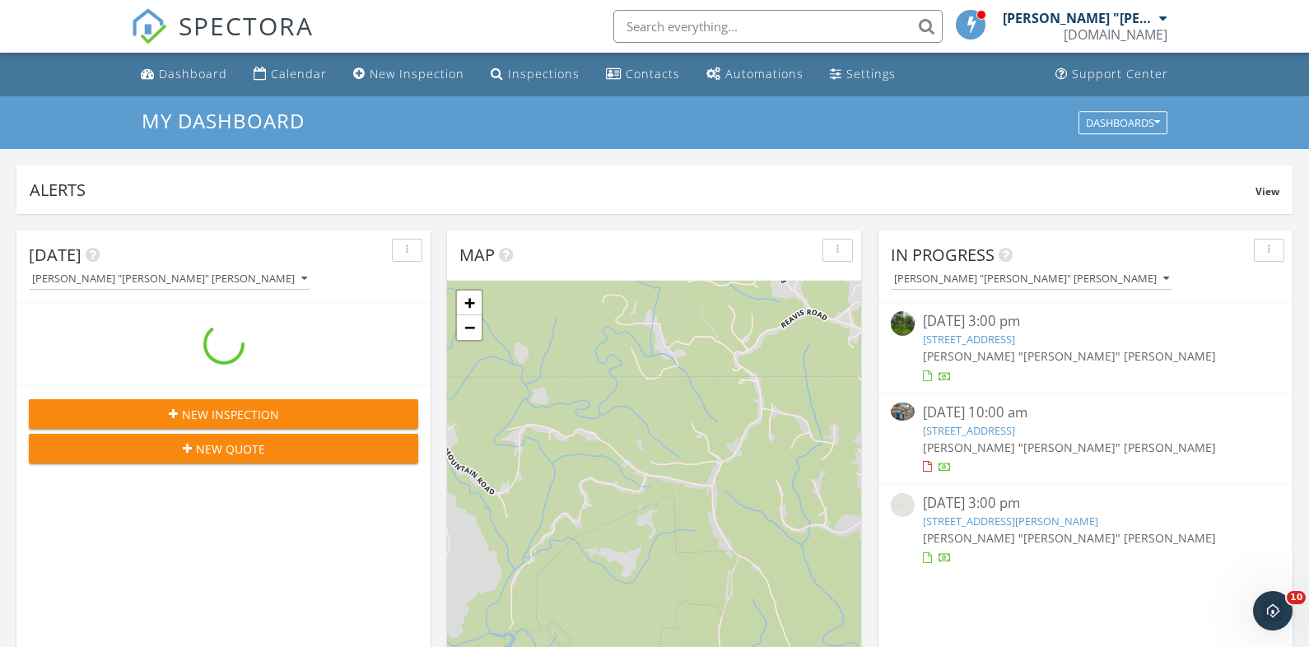
scroll to position [1524, 1335]
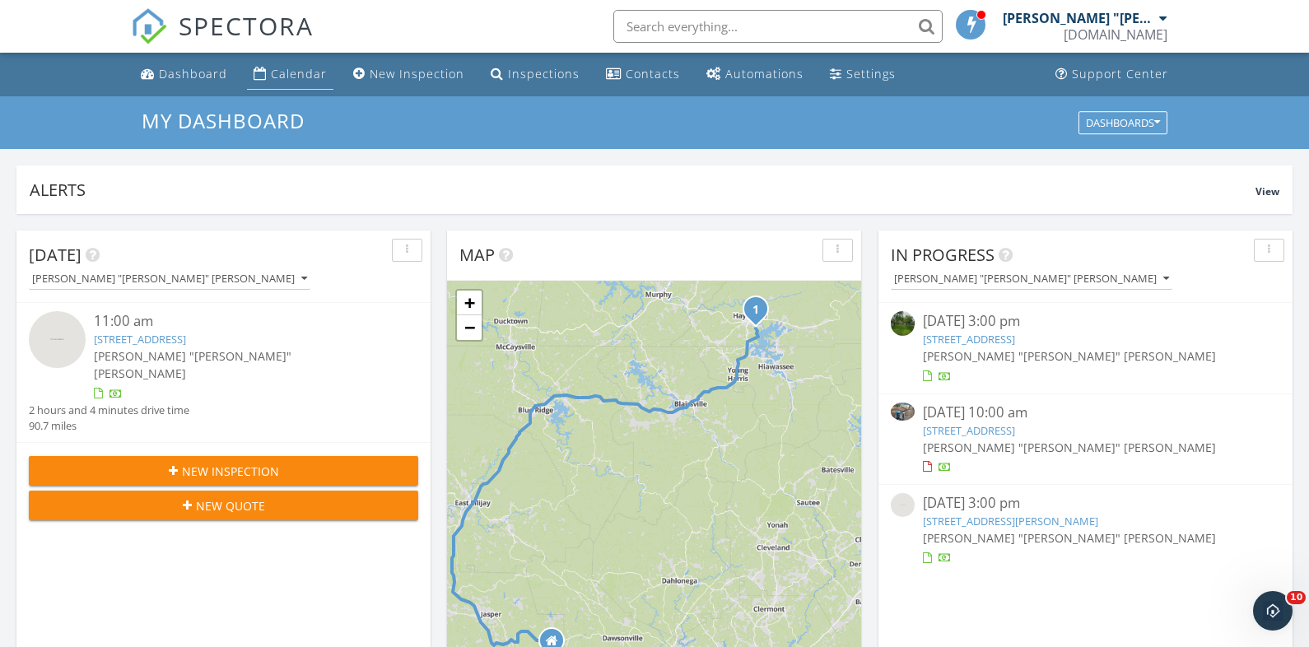
click at [307, 79] on div "Calendar" at bounding box center [299, 74] width 56 height 16
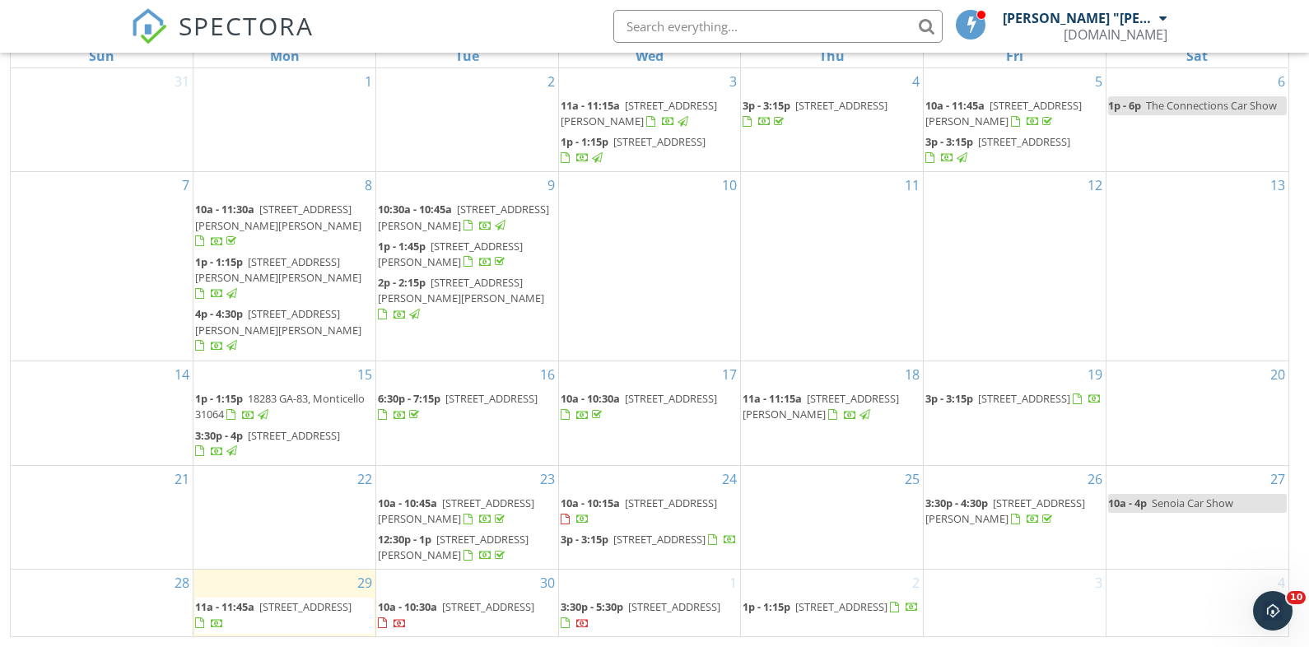
scroll to position [219, 0]
click at [485, 587] on div "30 10a - 10:30a [STREET_ADDRESS]" at bounding box center [467, 603] width 182 height 67
click at [524, 619] on span "10a - 10:30a [STREET_ADDRESS]" at bounding box center [467, 615] width 179 height 32
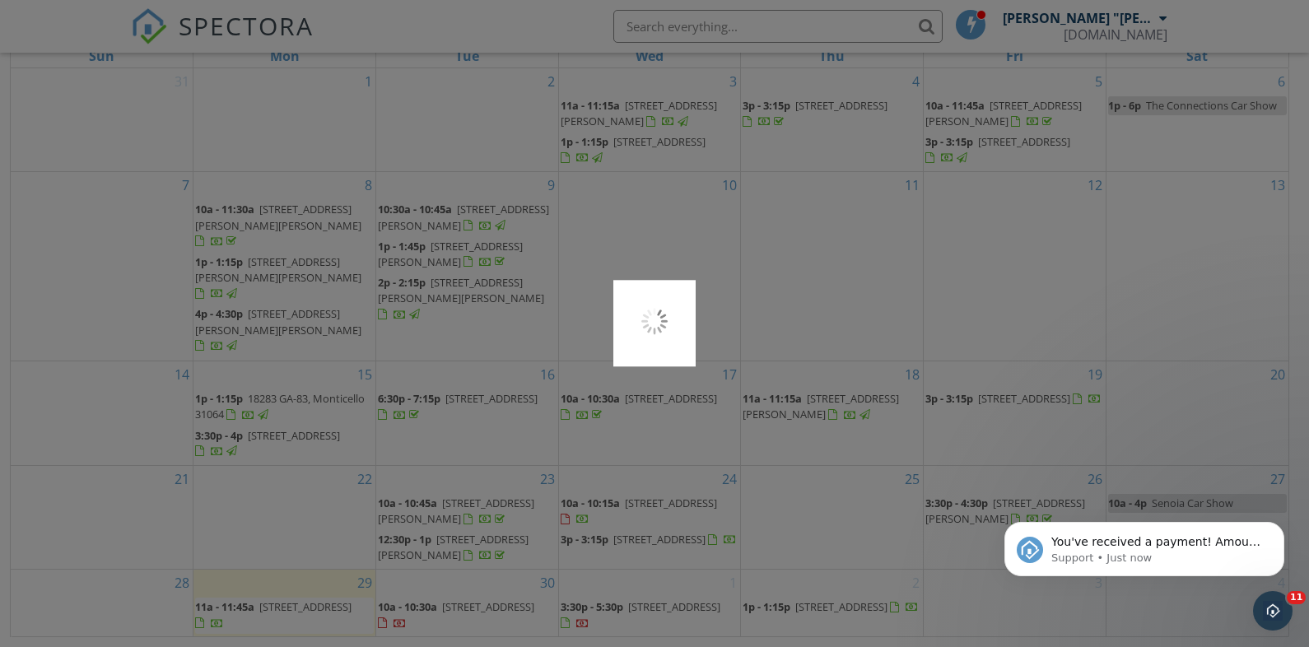
scroll to position [0, 0]
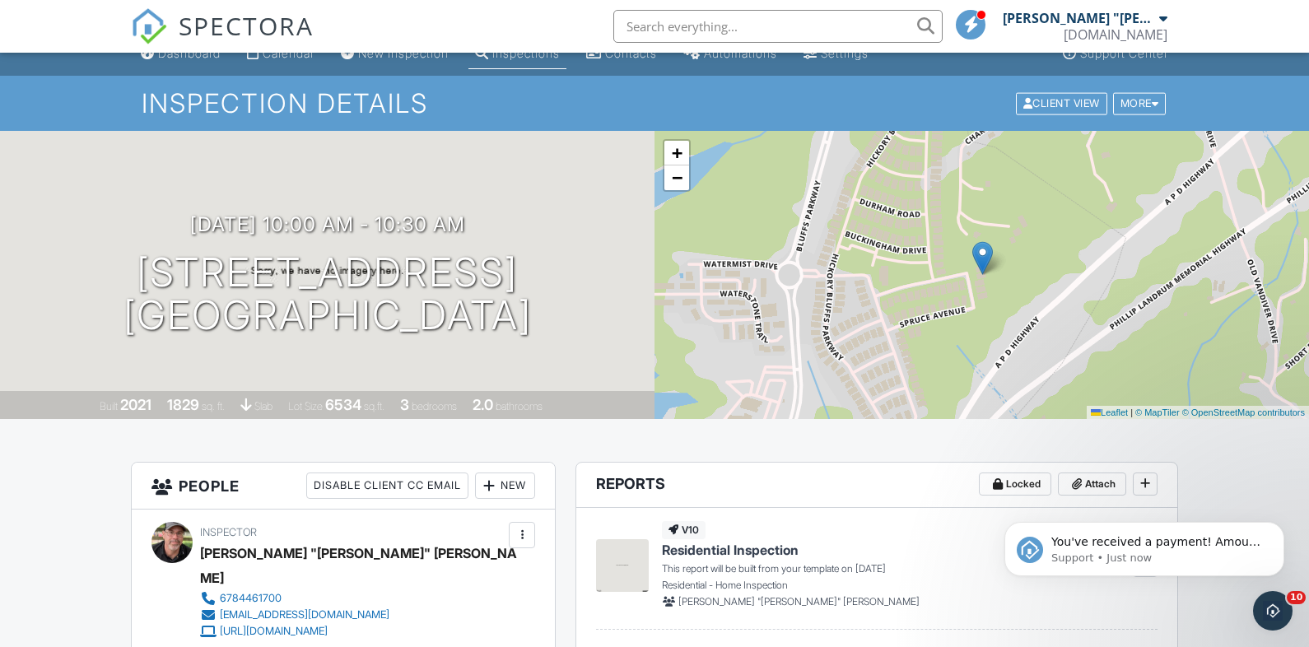
scroll to position [21, 0]
click at [1278, 529] on icon "Dismiss notification" at bounding box center [1279, 526] width 9 height 9
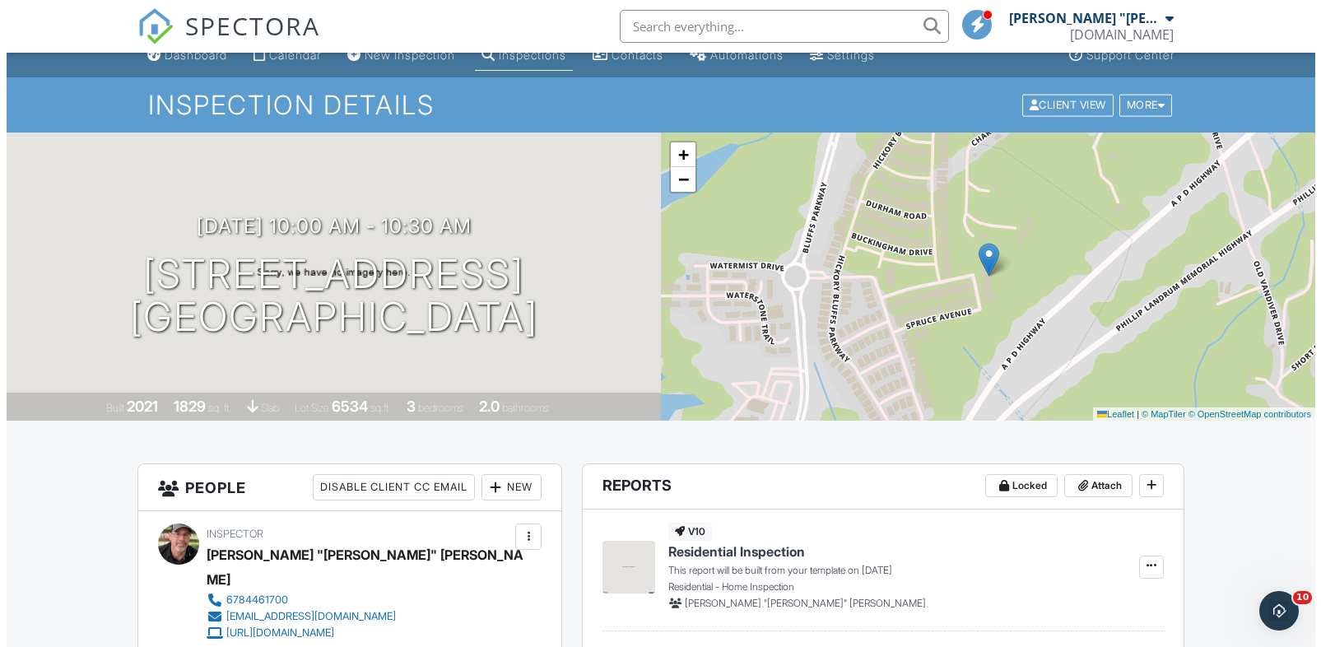
scroll to position [0, 0]
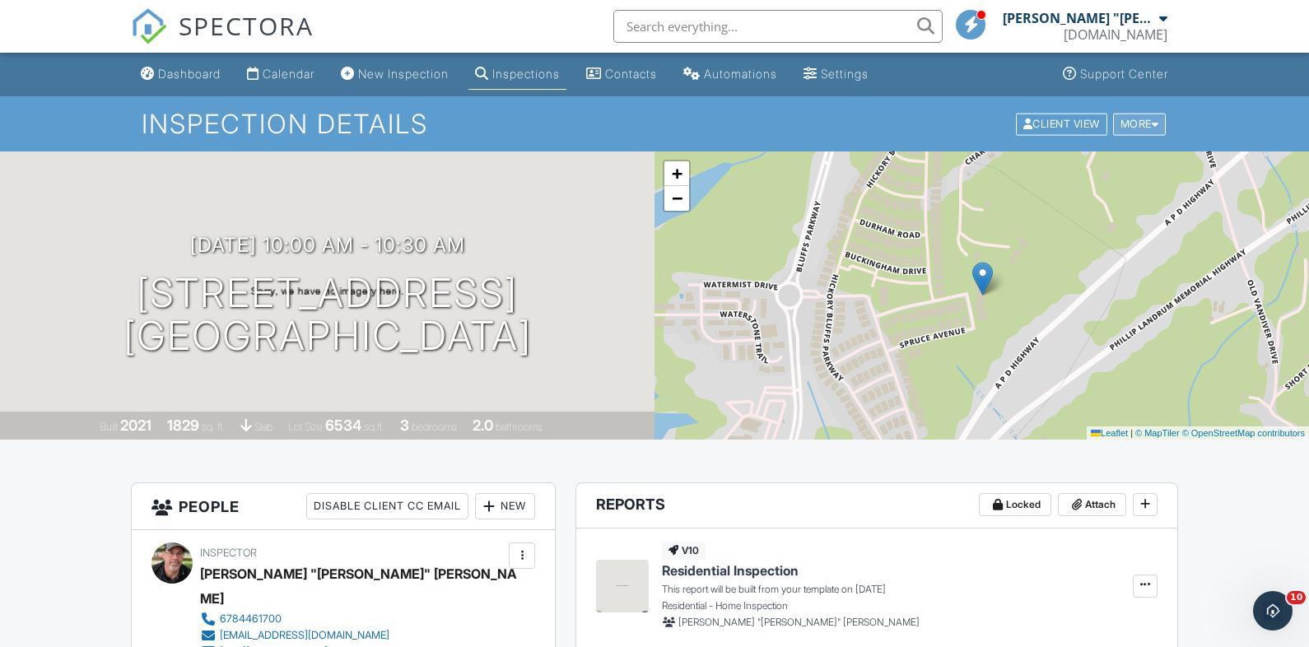
click at [1150, 127] on div "More" at bounding box center [1140, 124] width 54 height 22
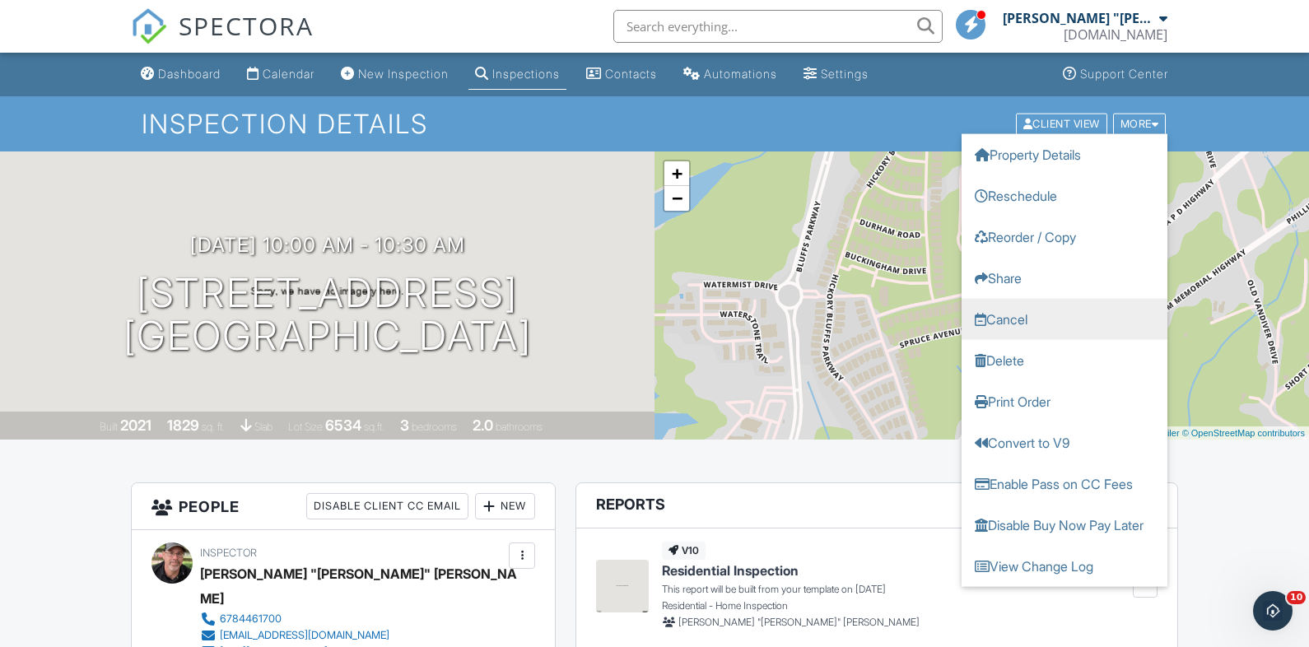
click at [1053, 321] on link "Cancel" at bounding box center [1065, 318] width 206 height 41
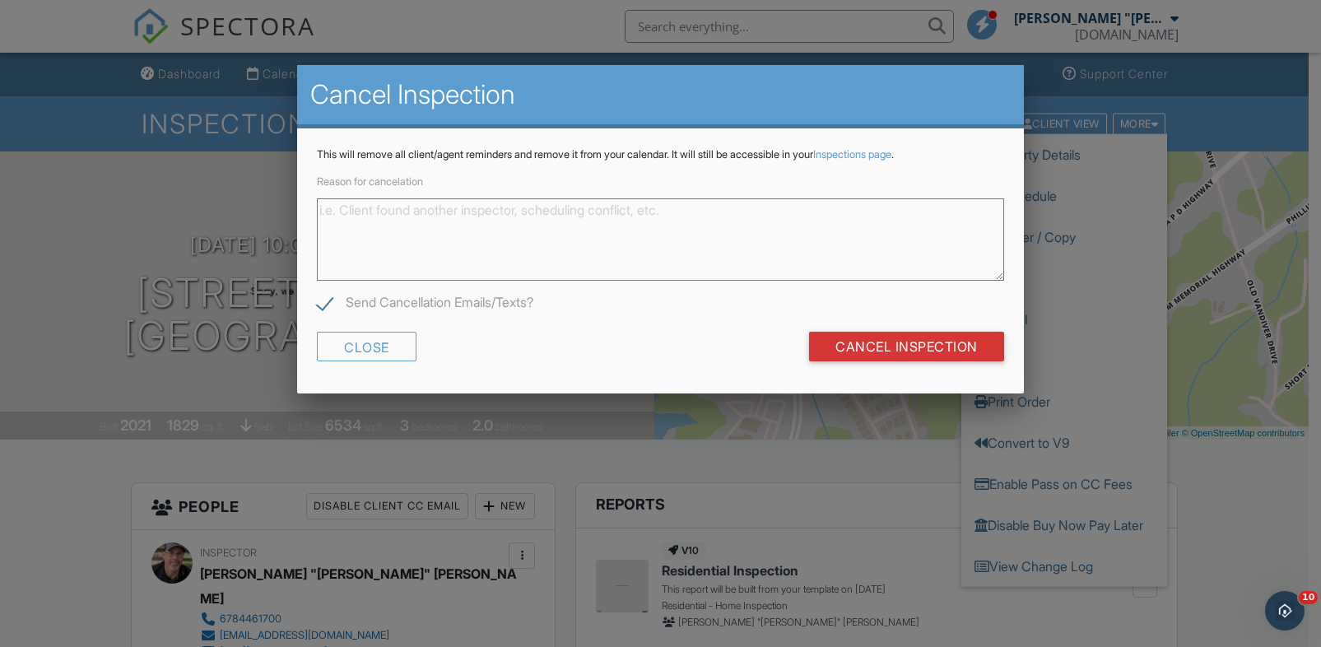
click at [436, 231] on textarea "Reason for cancelation" at bounding box center [661, 239] width 688 height 82
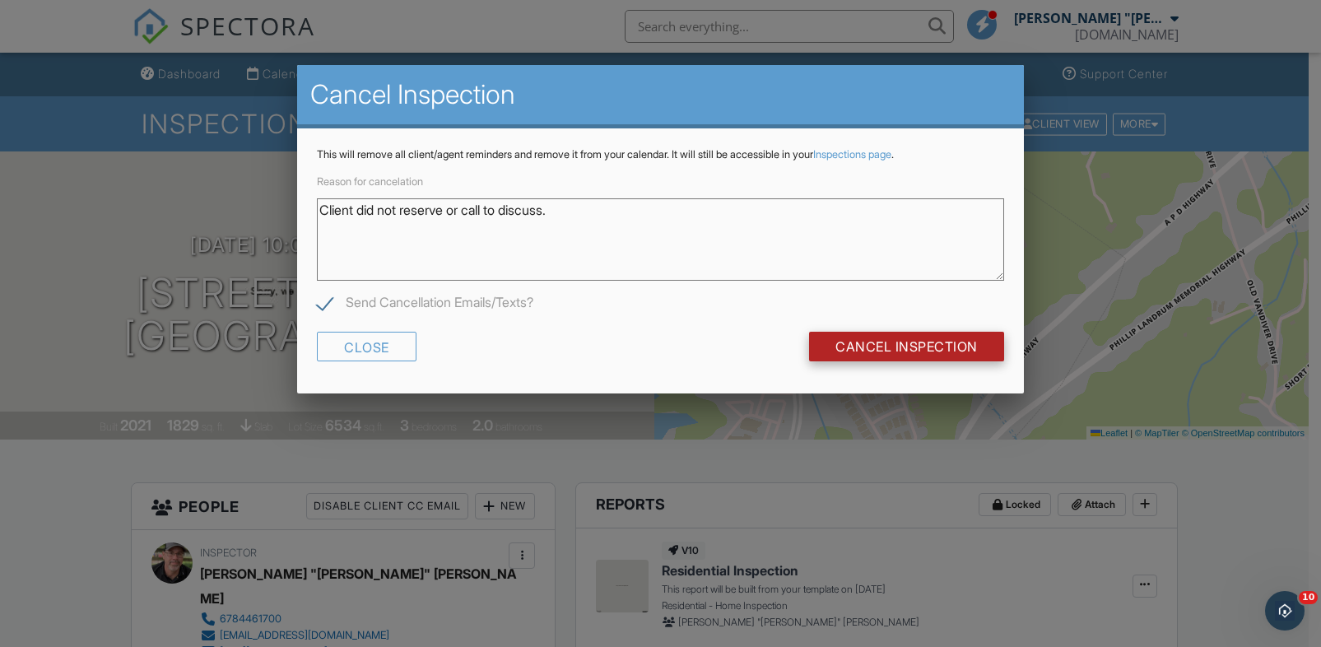
type textarea "Client did not reserve or call to discuss."
click at [859, 346] on input "Cancel Inspection" at bounding box center [906, 347] width 195 height 30
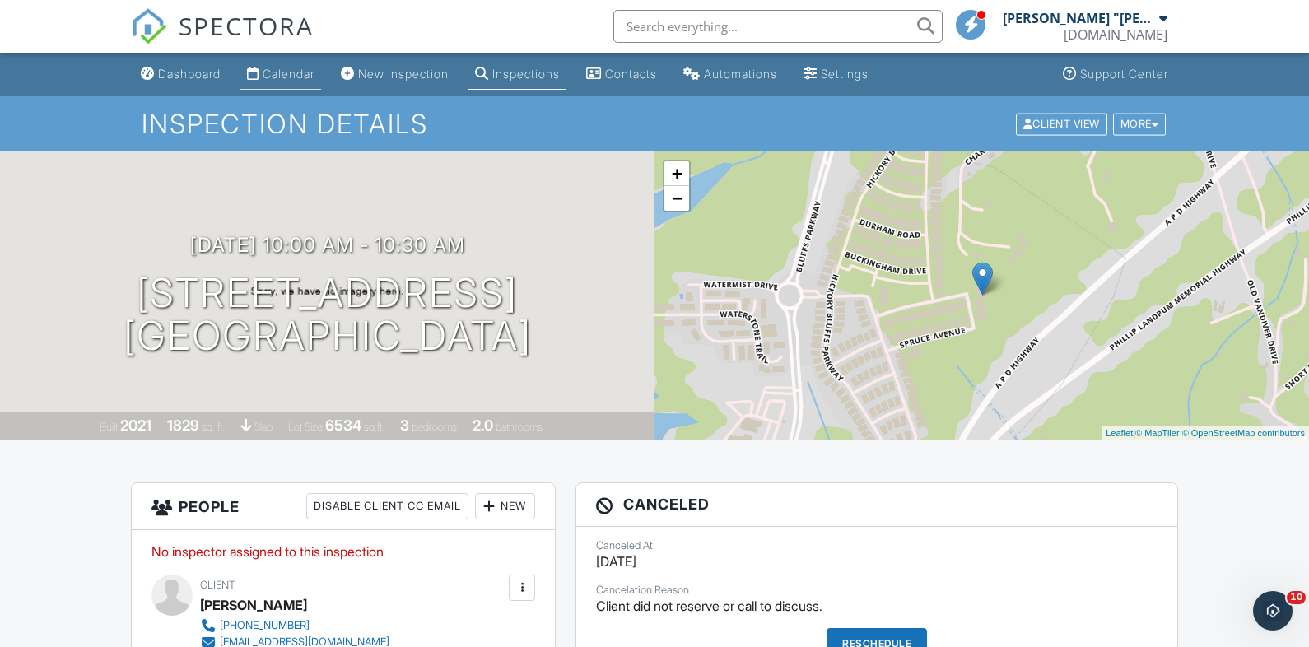
click at [281, 82] on link "Calendar" at bounding box center [280, 74] width 81 height 30
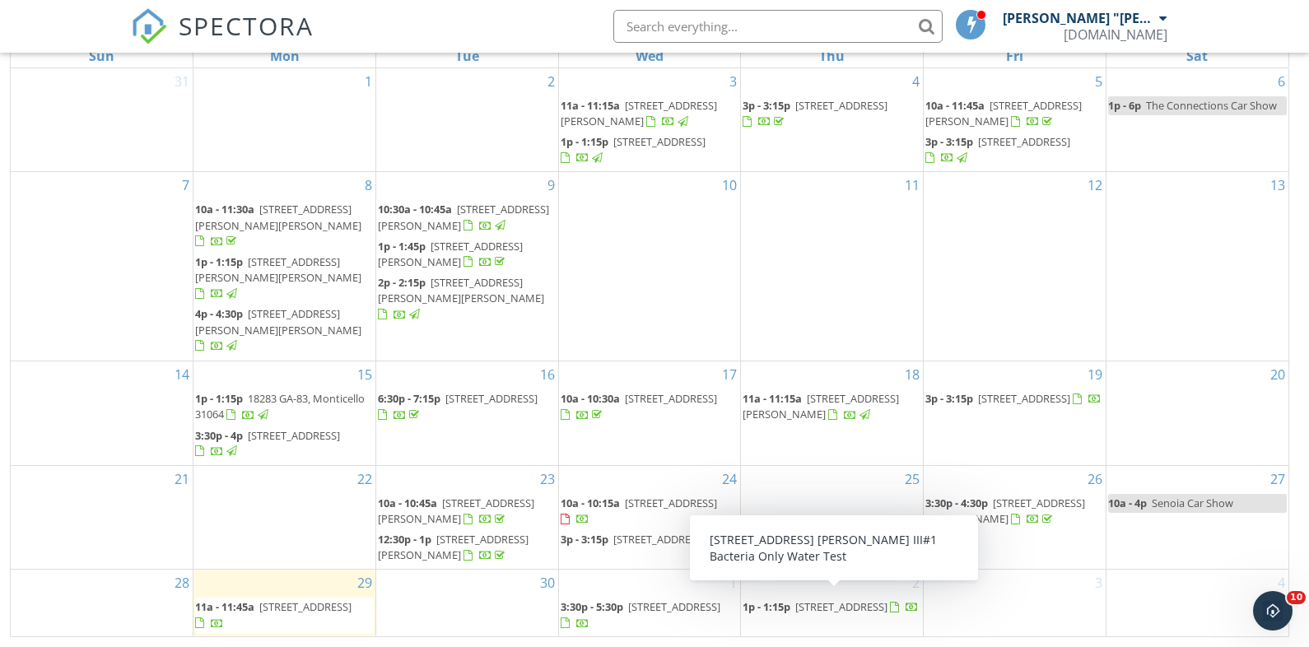
click at [786, 604] on span "1p - 1:15p" at bounding box center [767, 606] width 48 height 15
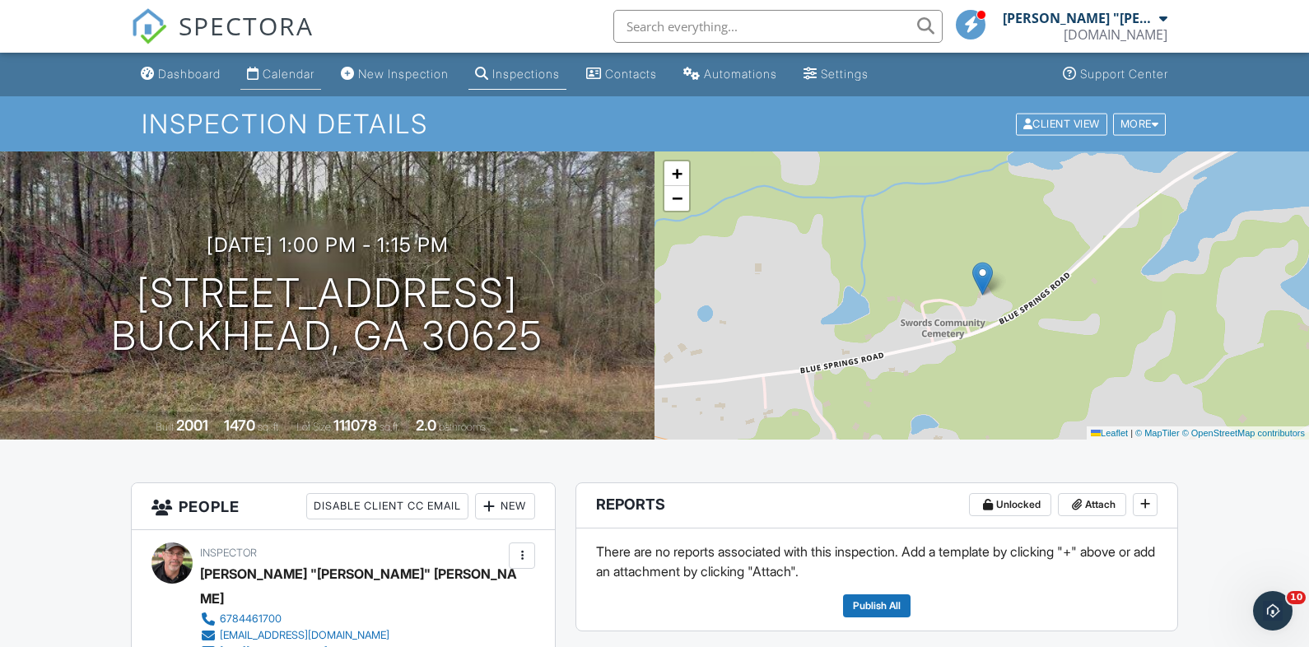
click at [303, 77] on div "Calendar" at bounding box center [289, 74] width 52 height 14
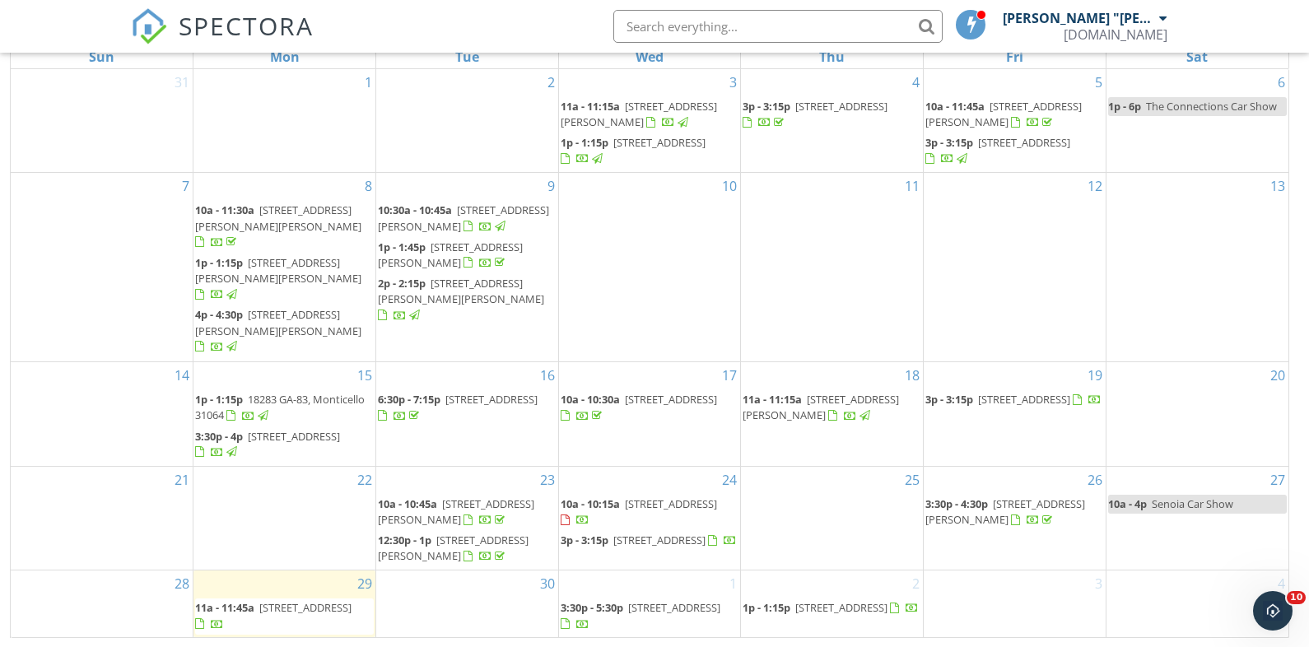
scroll to position [219, 0]
click at [628, 611] on span "[STREET_ADDRESS]" at bounding box center [674, 606] width 92 height 15
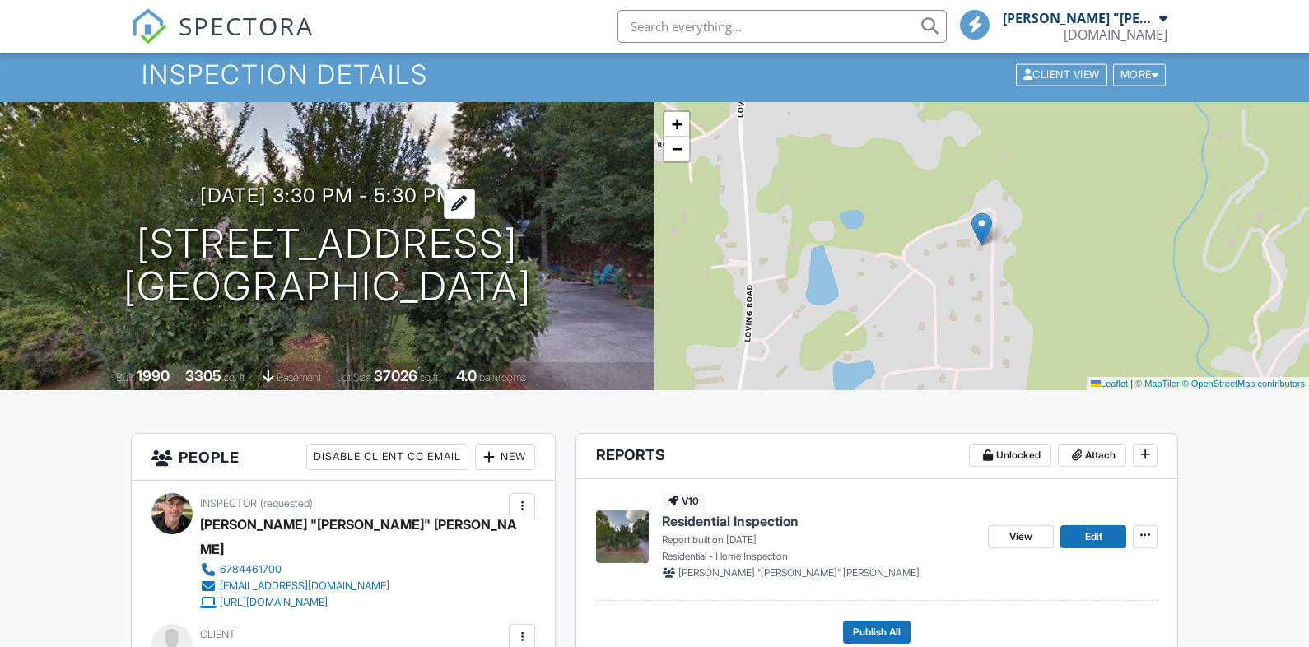
click at [394, 184] on h3 "[DATE] 3:30 pm - 5:30 pm" at bounding box center [327, 195] width 254 height 22
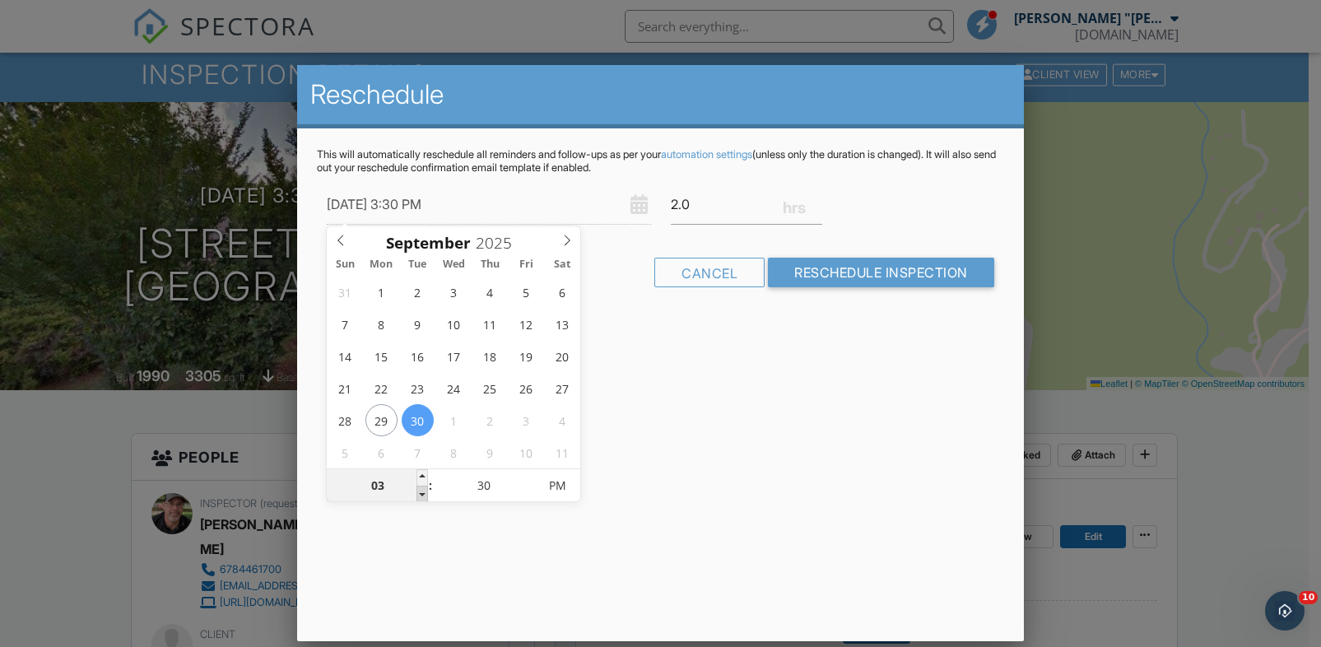
type input "[DATE] 2:30 PM"
type input "02"
click at [417, 494] on span at bounding box center [423, 494] width 12 height 16
type input "09/30/2025 1:30 PM"
type input "01"
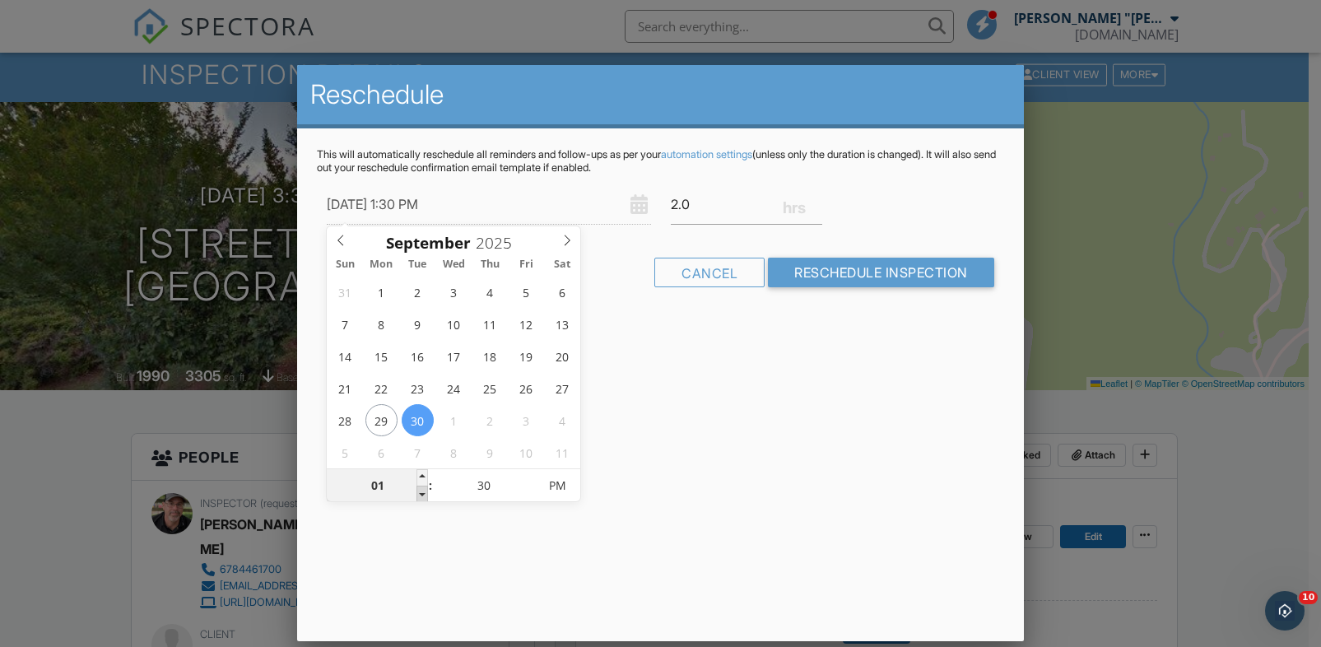
click at [417, 494] on span at bounding box center [423, 494] width 12 height 16
type input "09/30/2025 12:30 PM"
type input "12"
click at [417, 494] on span at bounding box center [423, 494] width 12 height 16
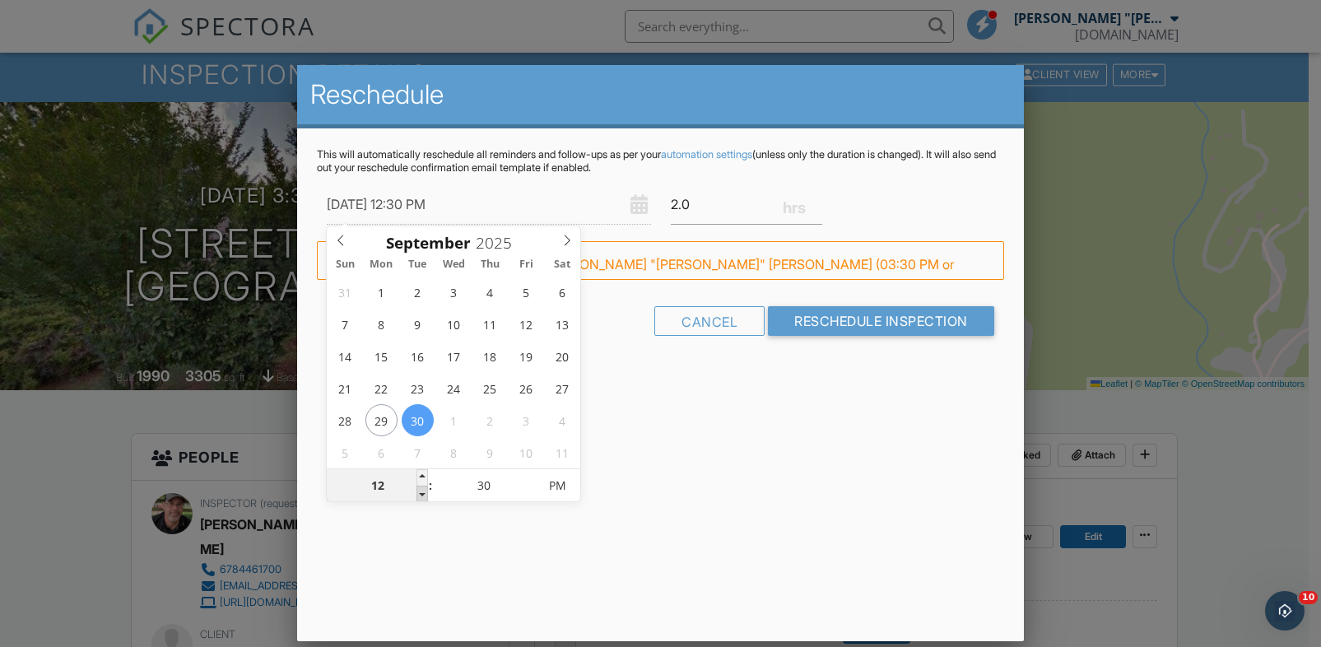
type input "09/30/2025 11:30 AM"
type input "11"
click at [417, 494] on span at bounding box center [423, 494] width 12 height 16
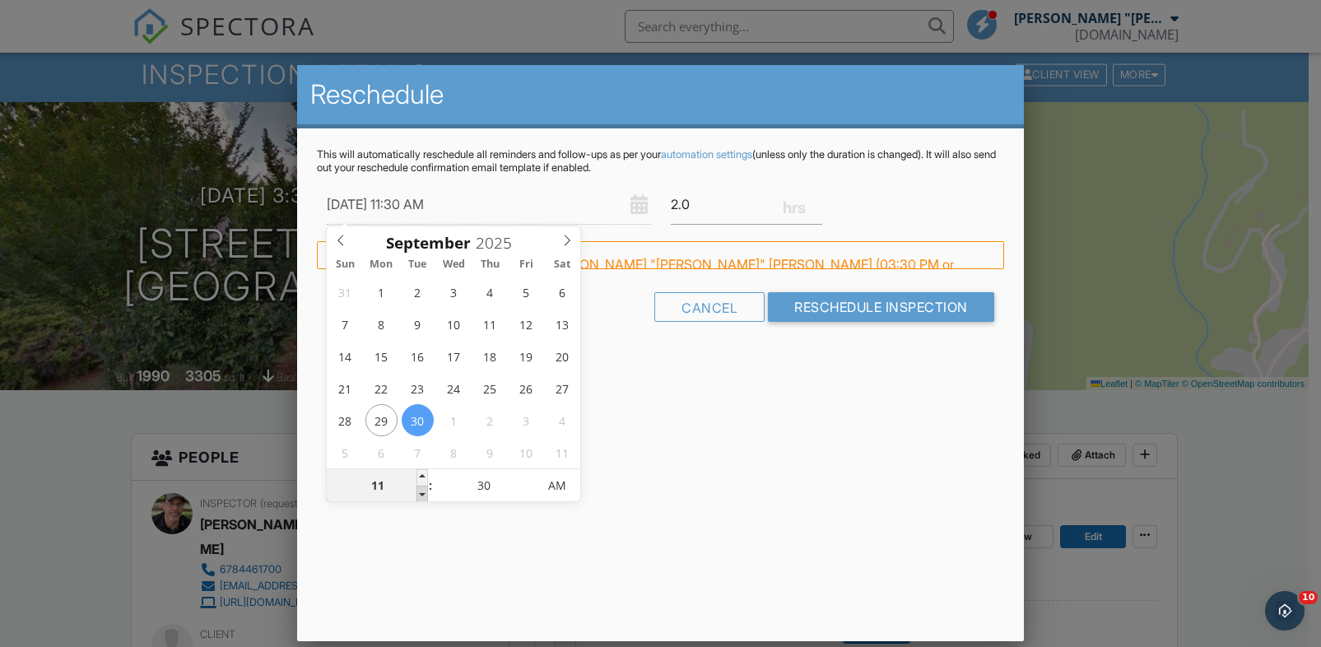
type input "09/30/2025 10:30 AM"
type input "10"
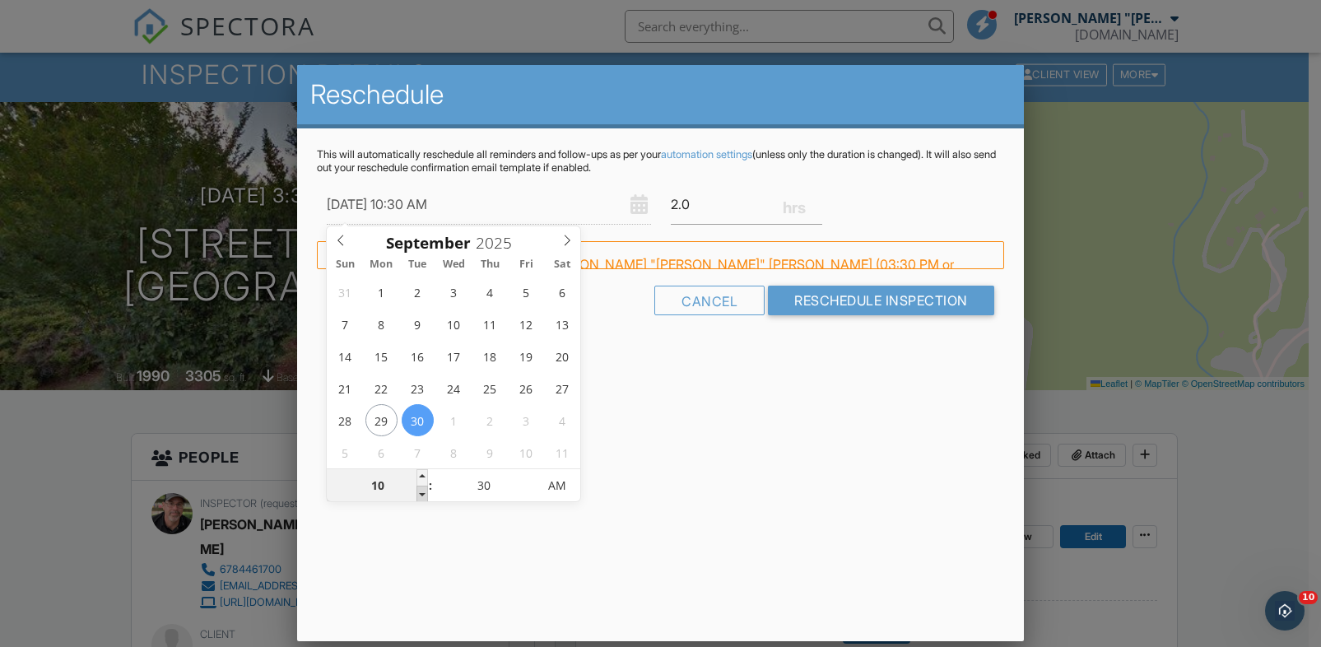
click at [417, 494] on span at bounding box center [423, 494] width 12 height 16
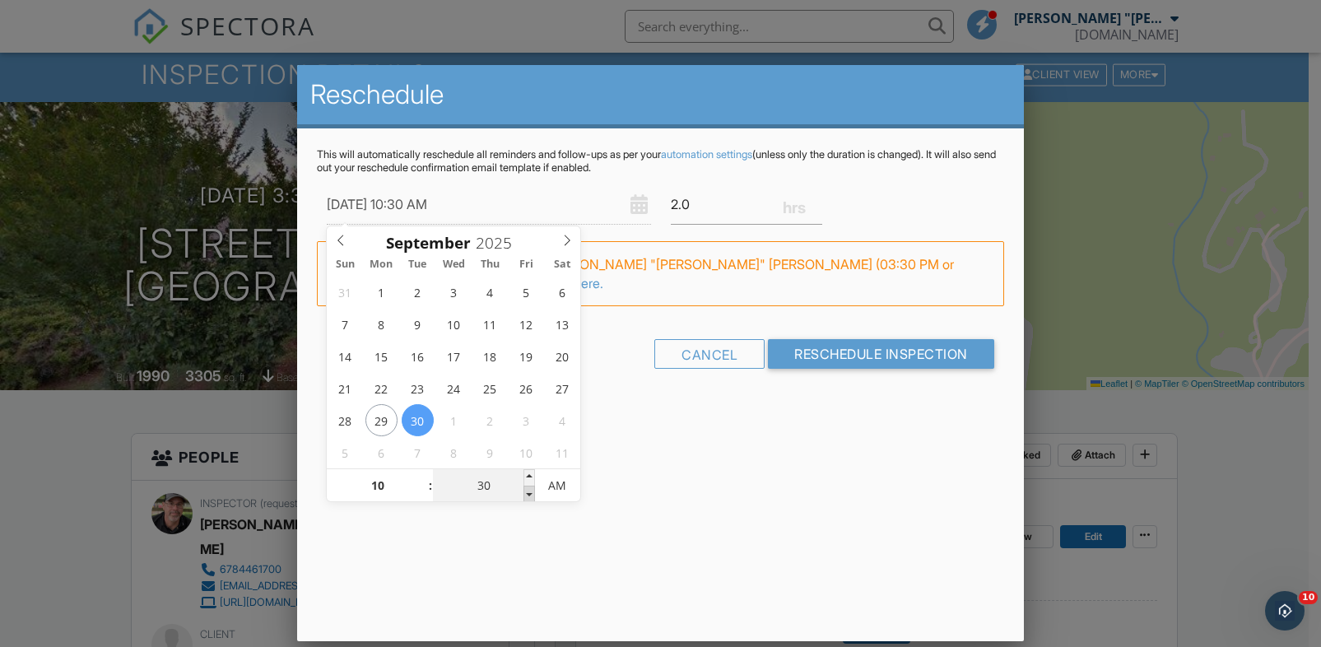
type input "09/30/2025 10:25 AM"
type input "25"
click at [526, 494] on span at bounding box center [530, 494] width 12 height 16
type input "09/30/2025 10:20 AM"
type input "20"
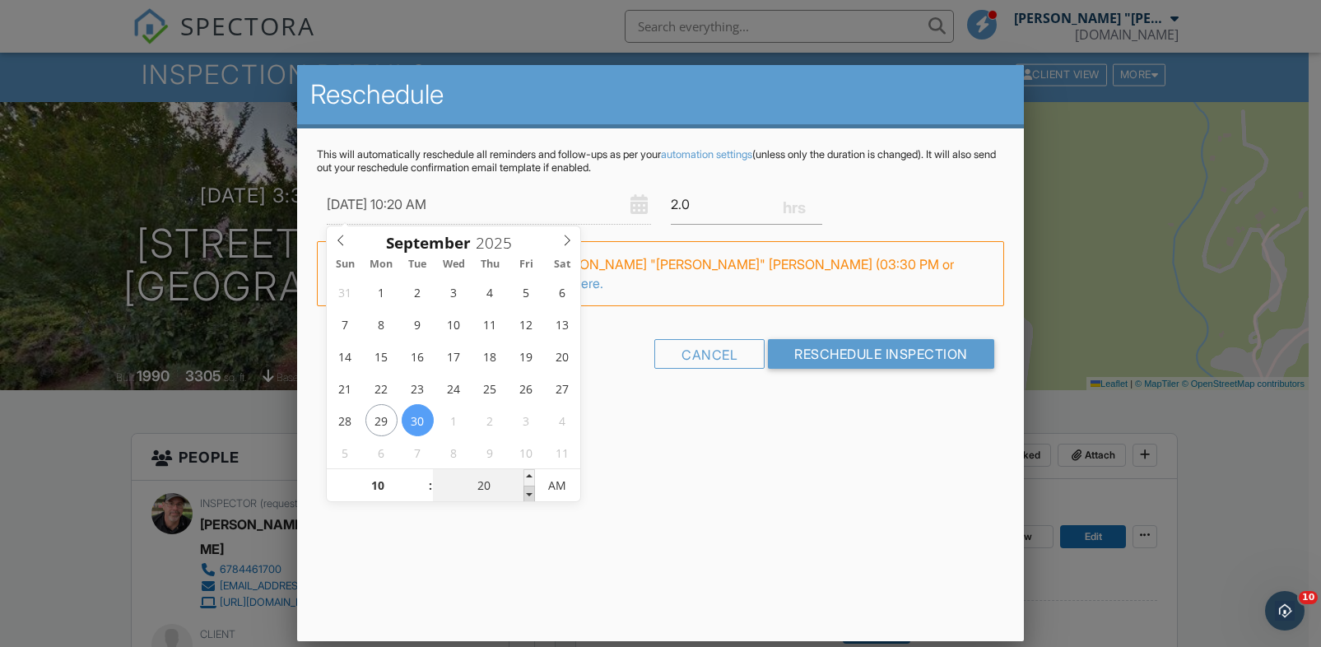
click at [526, 494] on span at bounding box center [530, 494] width 12 height 16
type input "09/30/2025 10:15 AM"
type input "15"
click at [526, 494] on span at bounding box center [530, 494] width 12 height 16
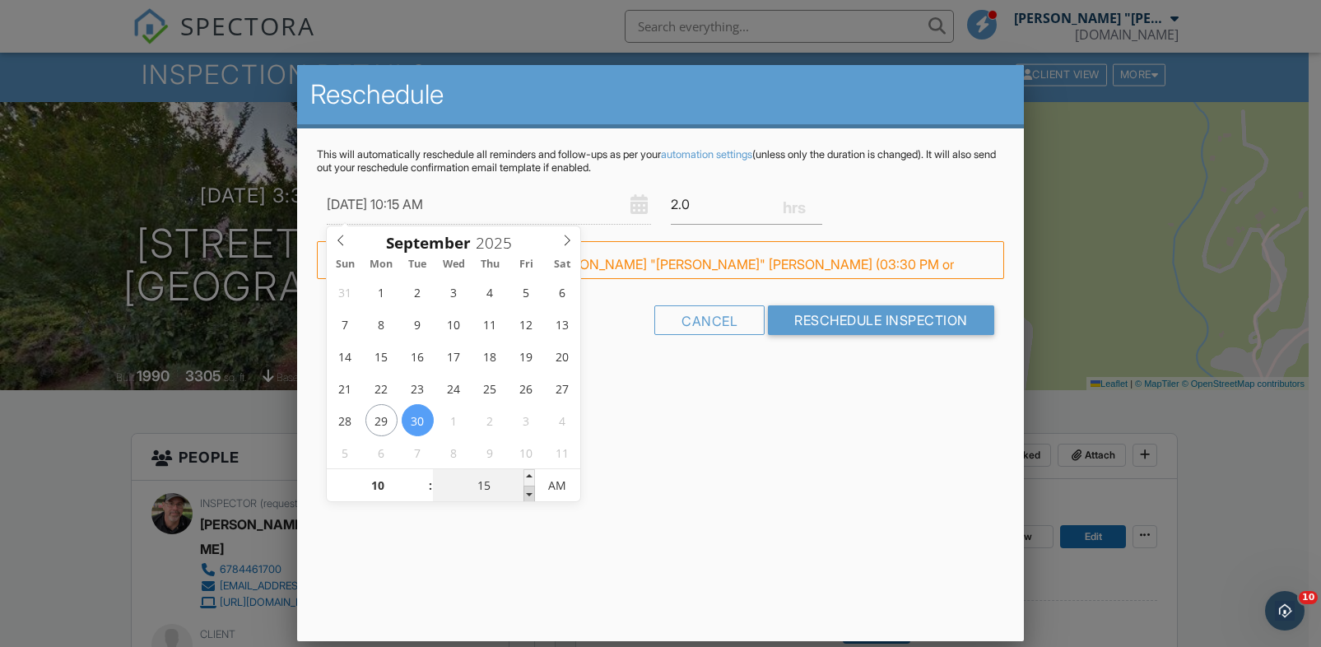
type input "09/30/2025 10:10 AM"
type input "10"
click at [526, 494] on span at bounding box center [530, 494] width 12 height 16
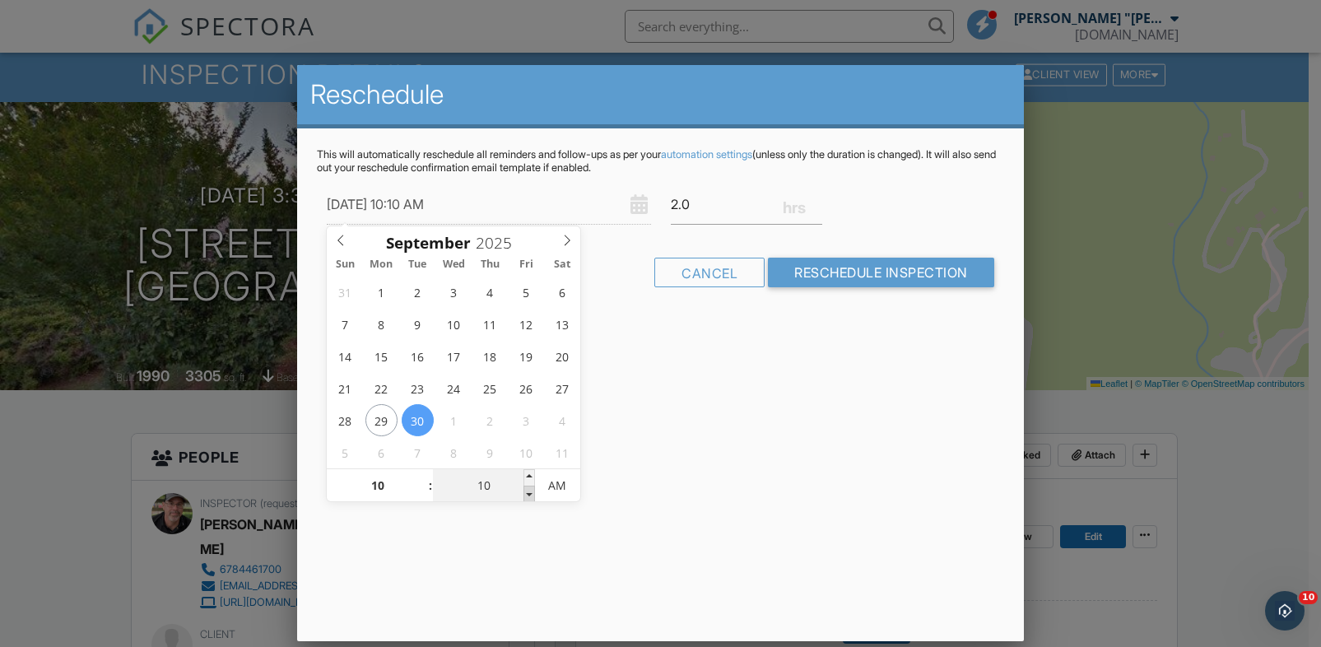
type input "09/30/2025 10:05 AM"
type input "05"
click at [526, 494] on span at bounding box center [530, 494] width 12 height 16
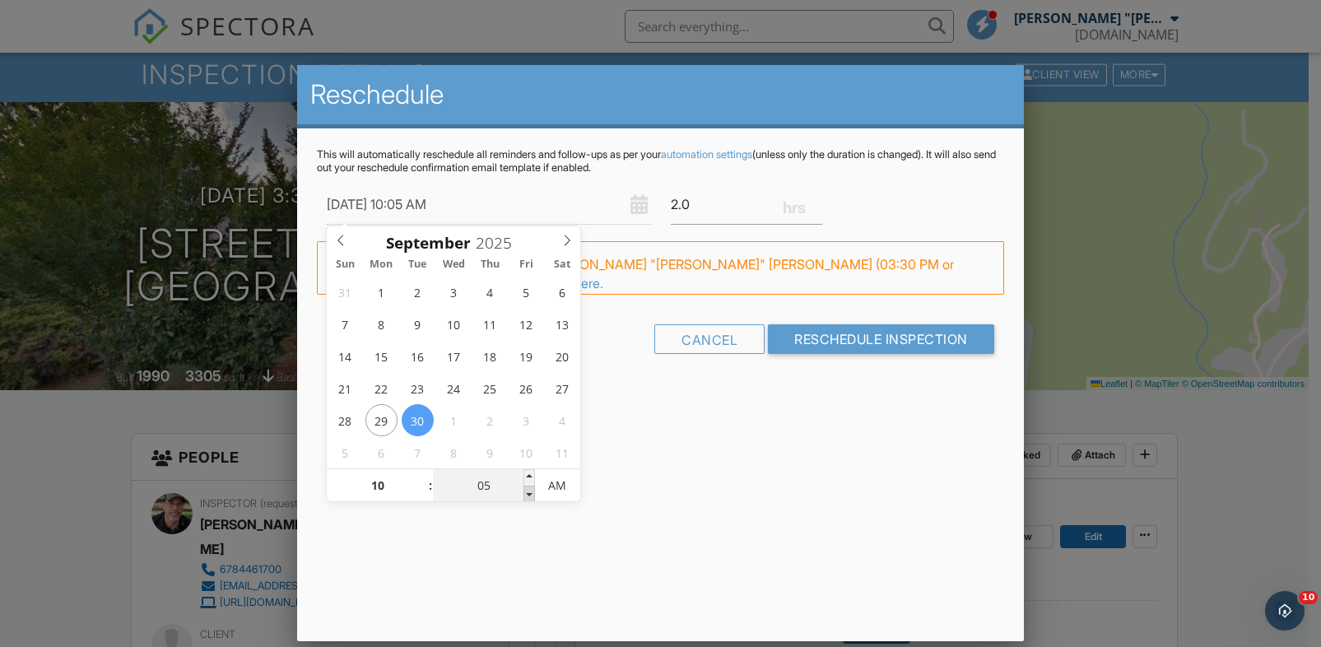
type input "[DATE] 10:00 AM"
type input "00"
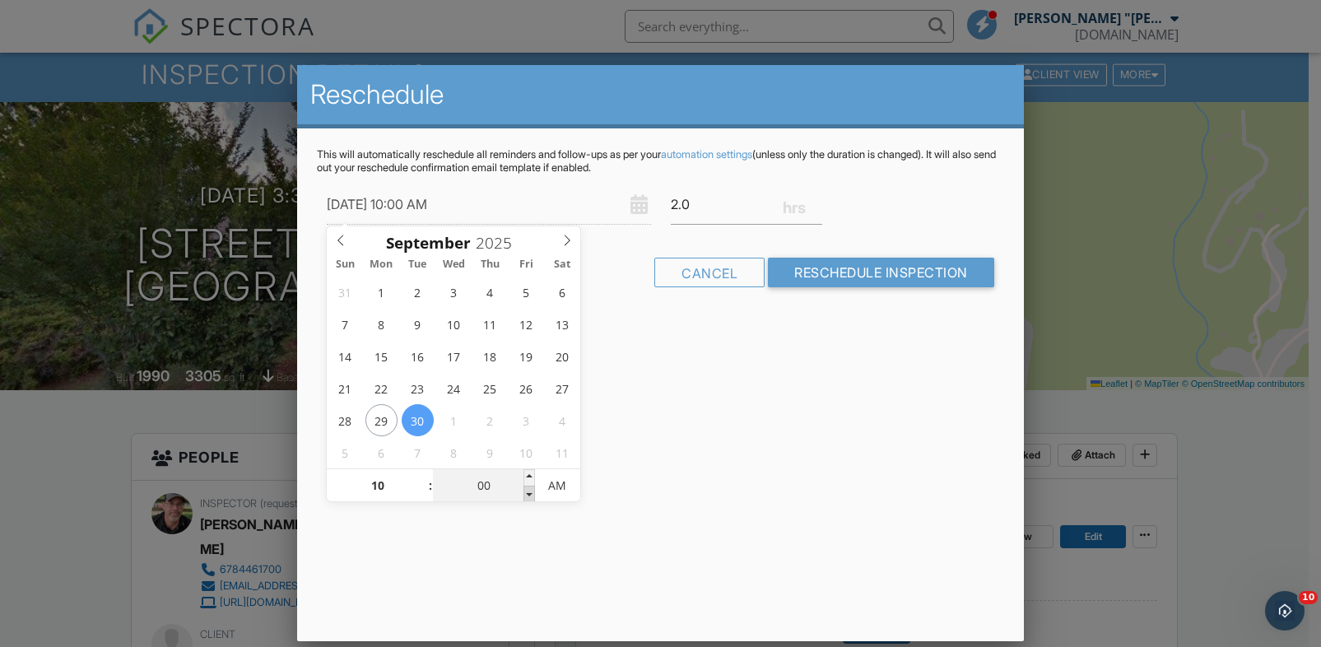
click at [526, 494] on span at bounding box center [530, 494] width 12 height 16
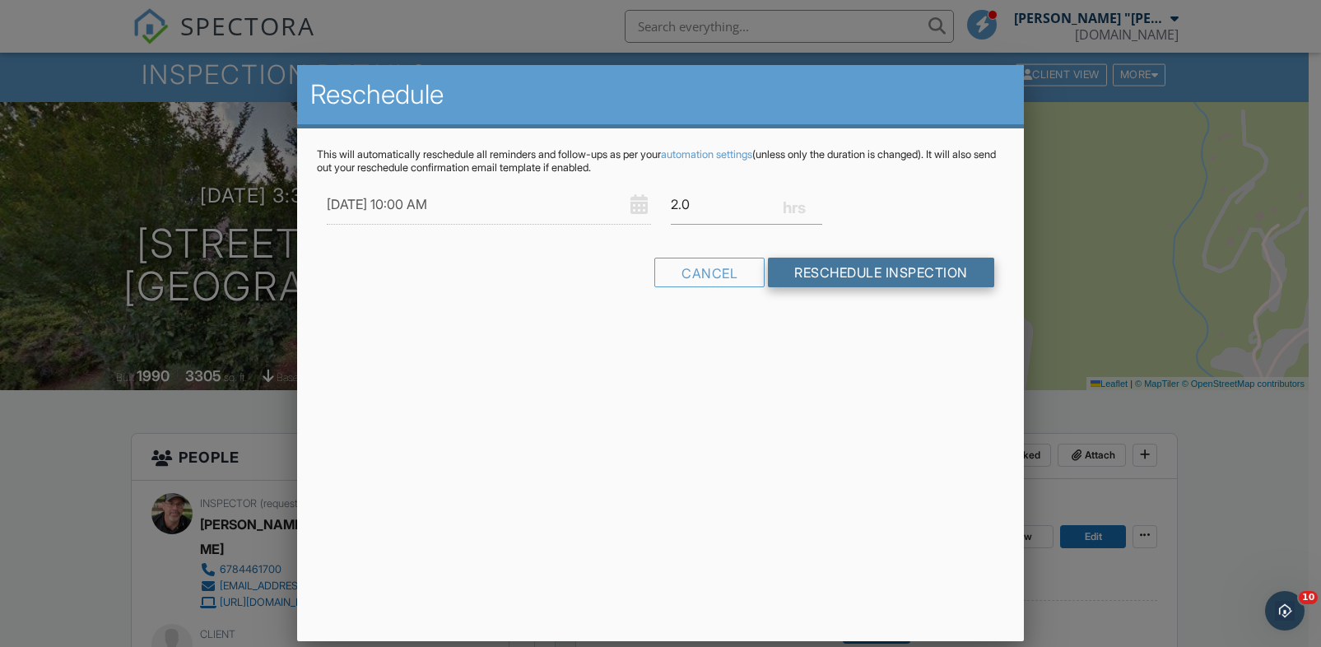
click at [855, 268] on input "Reschedule Inspection" at bounding box center [881, 273] width 226 height 30
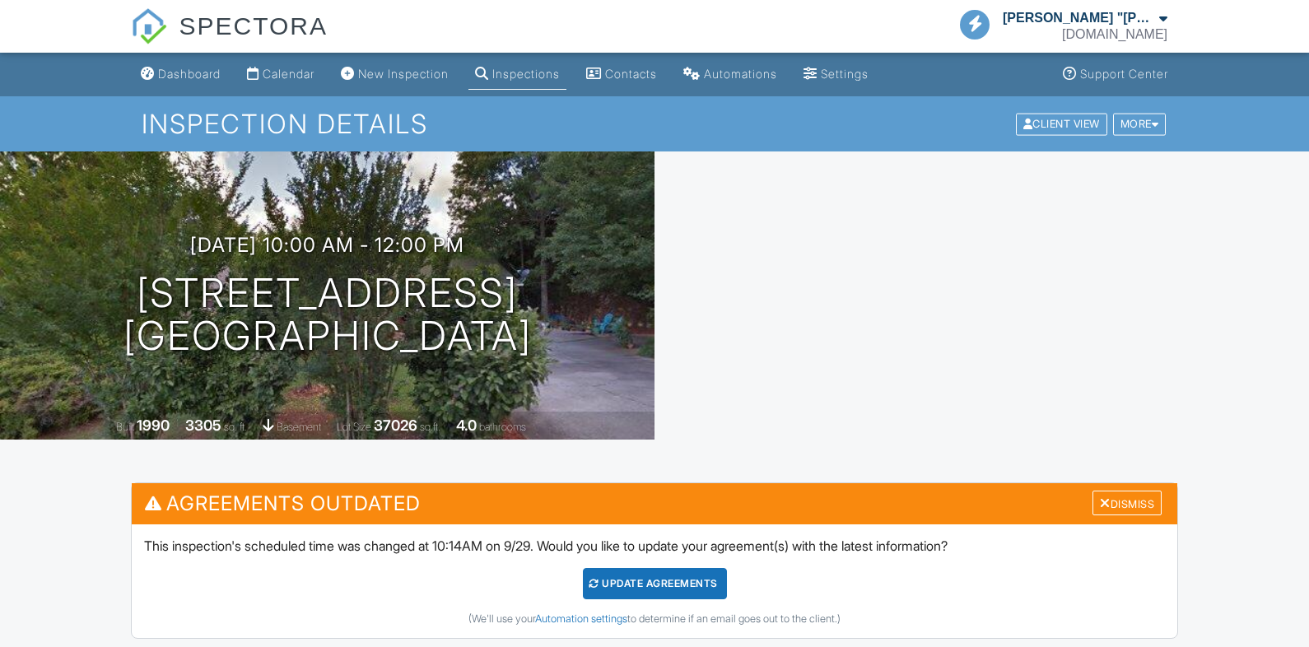
click at [661, 568] on div "Update Agreements" at bounding box center [655, 583] width 144 height 31
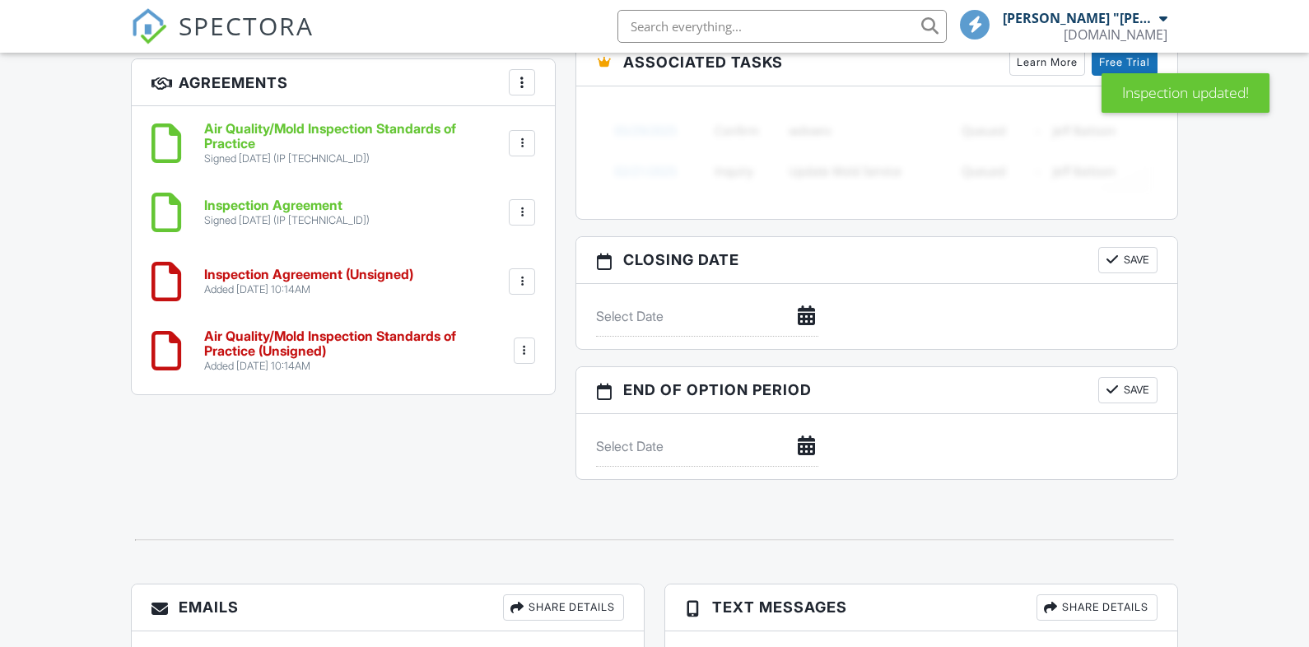
click at [527, 204] on div at bounding box center [522, 212] width 16 height 16
click at [496, 290] on li "Delete" at bounding box center [478, 298] width 94 height 41
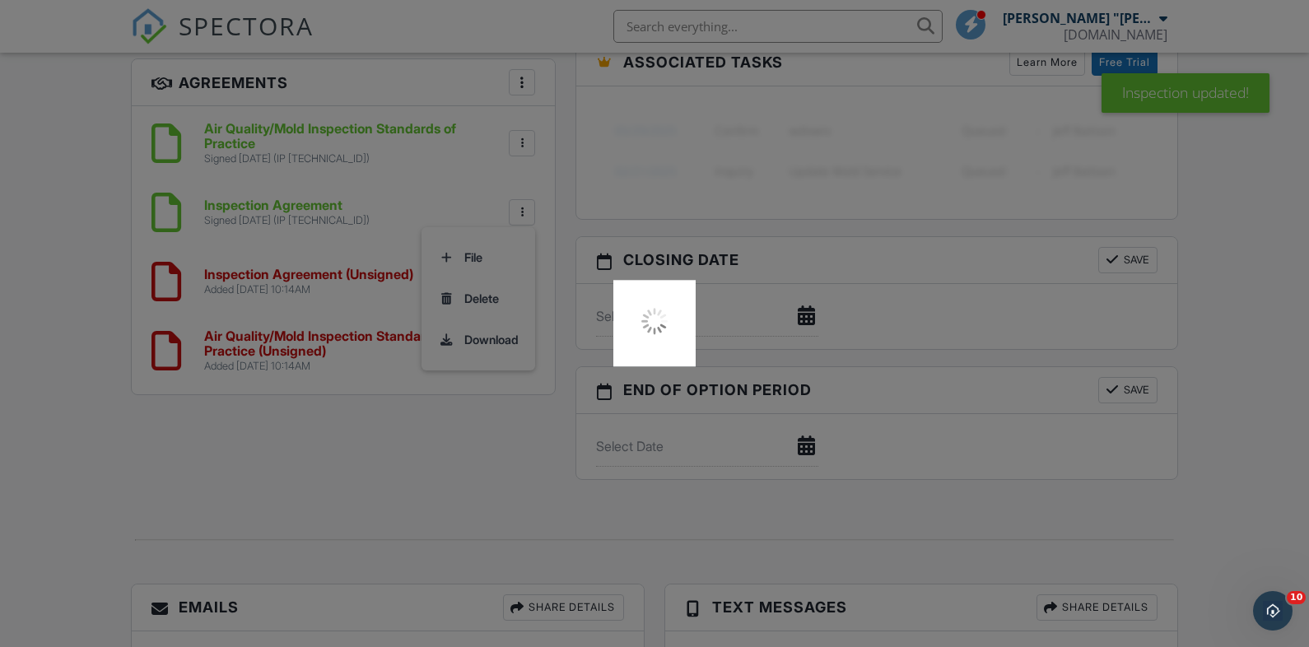
scroll to position [0, 0]
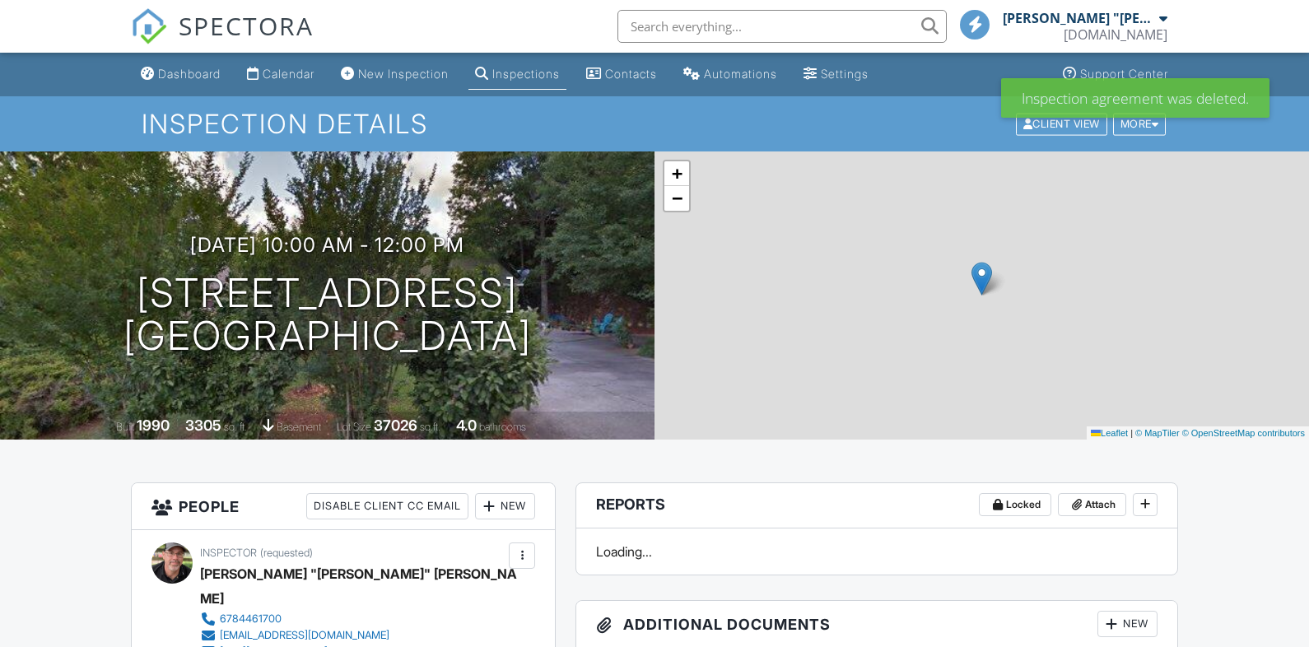
scroll to position [1125, 0]
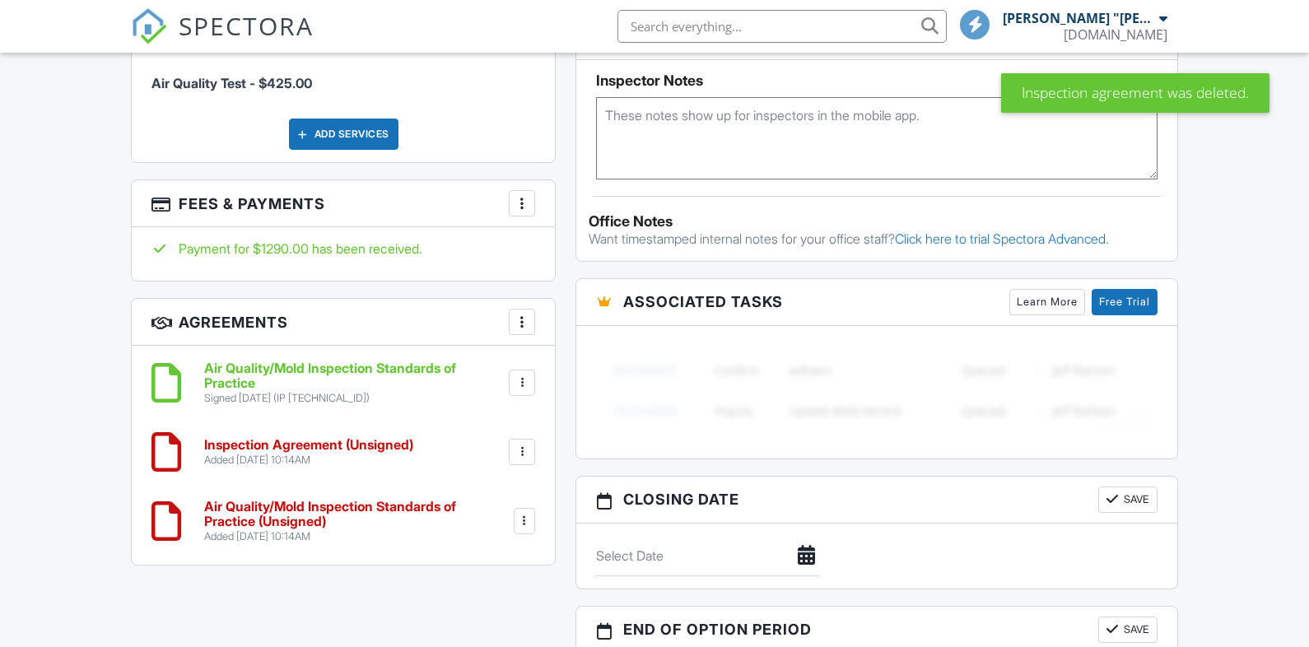
click at [522, 508] on div at bounding box center [524, 521] width 21 height 26
click at [466, 346] on div "Air Quality/Mold Inspection Standards of Practice Signed 09/29/2025 (IP 69.128.…" at bounding box center [343, 455] width 423 height 219
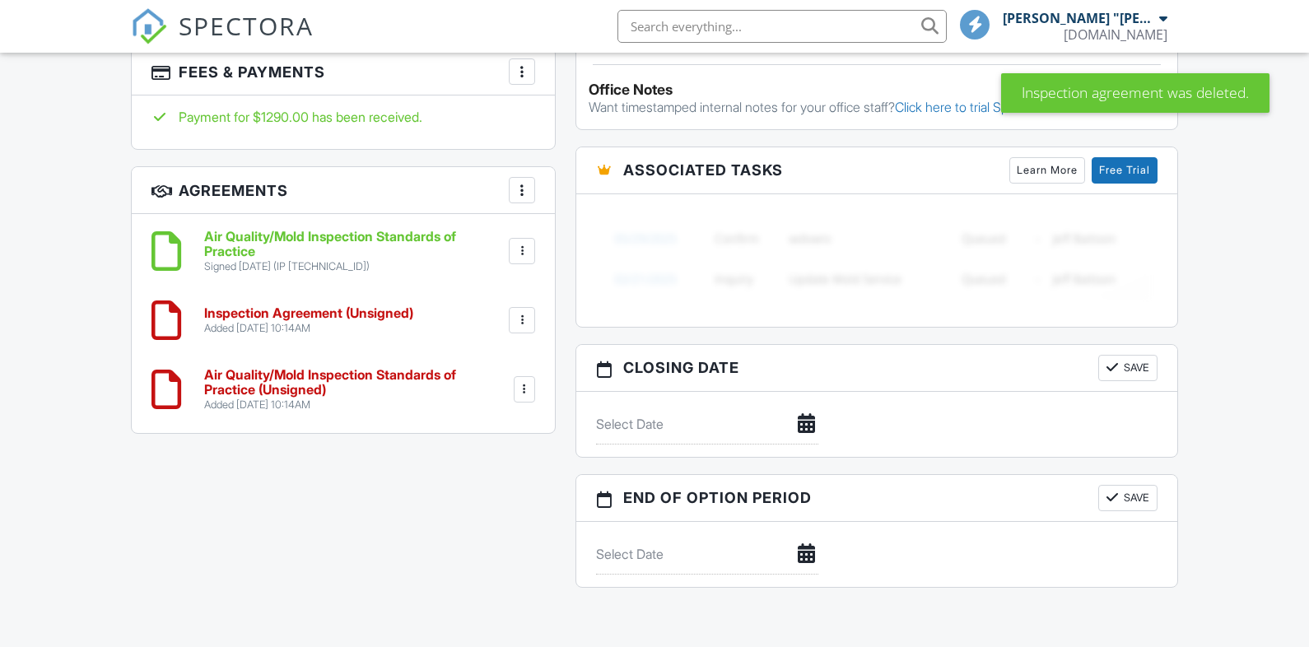
scroll to position [0, 0]
click at [524, 243] on div at bounding box center [522, 251] width 16 height 16
click at [416, 234] on h6 "Air Quality/Mold Inspection Standards of Practice" at bounding box center [354, 244] width 301 height 29
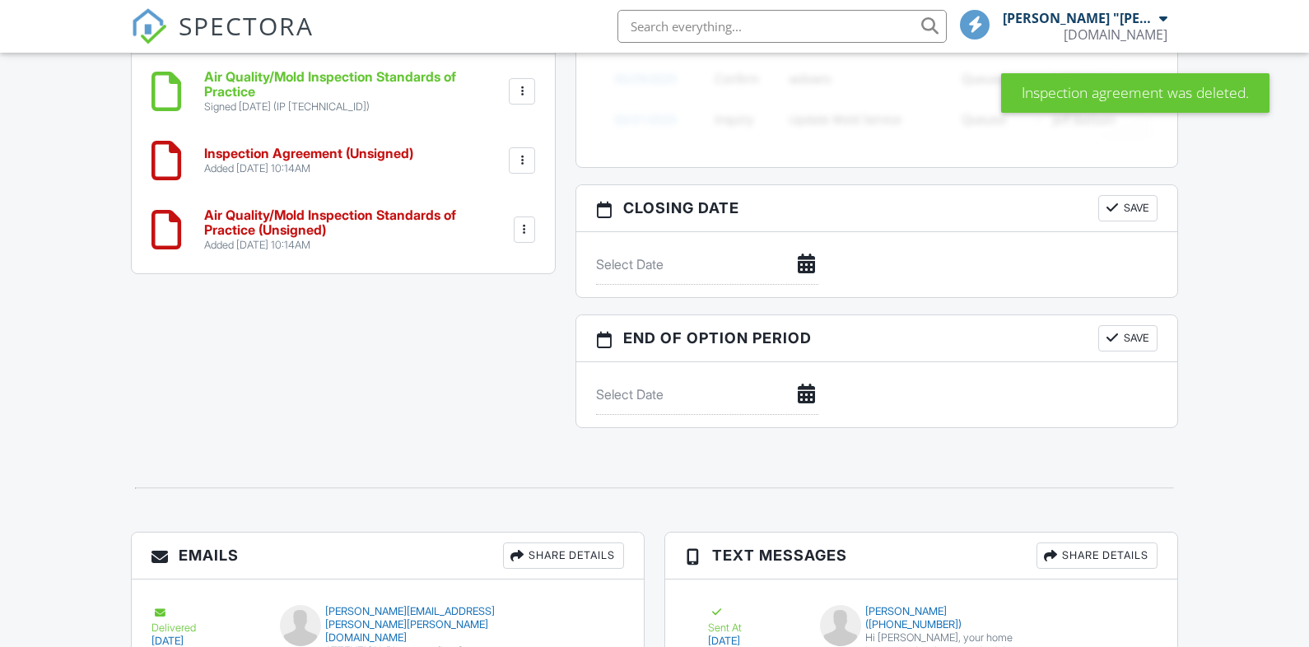
click at [530, 78] on div at bounding box center [522, 91] width 26 height 26
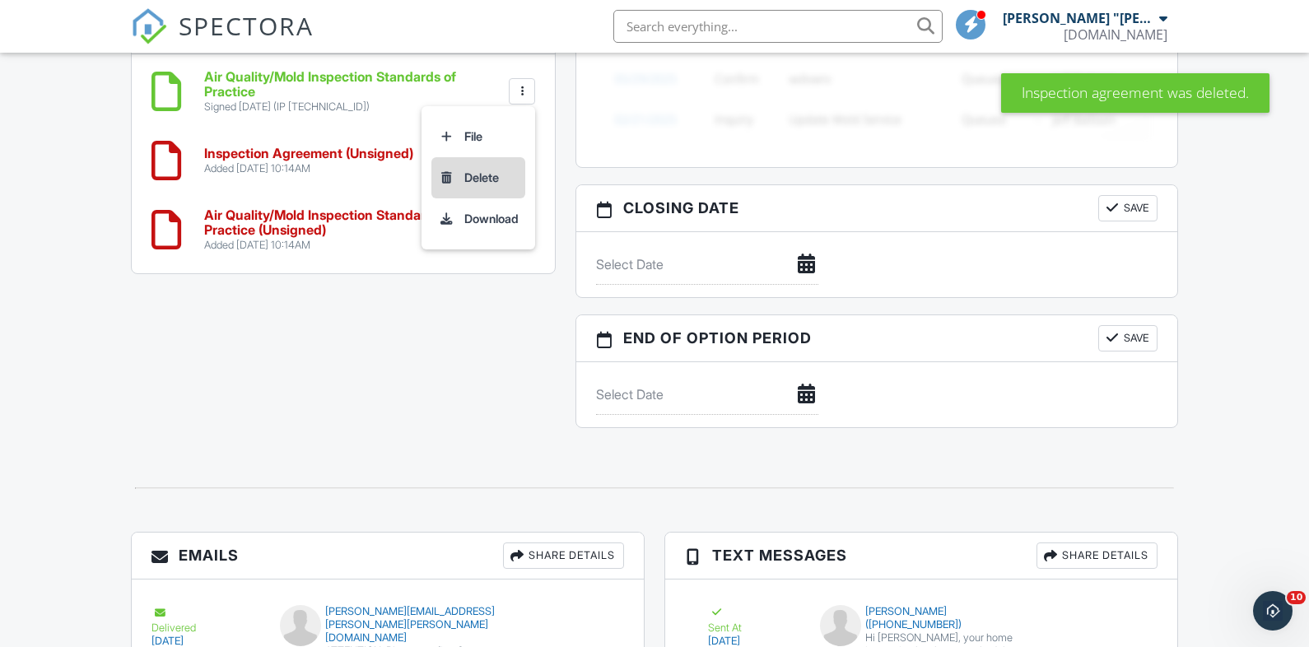
click at [485, 161] on li "Delete" at bounding box center [478, 177] width 94 height 41
